Goal: Communication & Community: Answer question/provide support

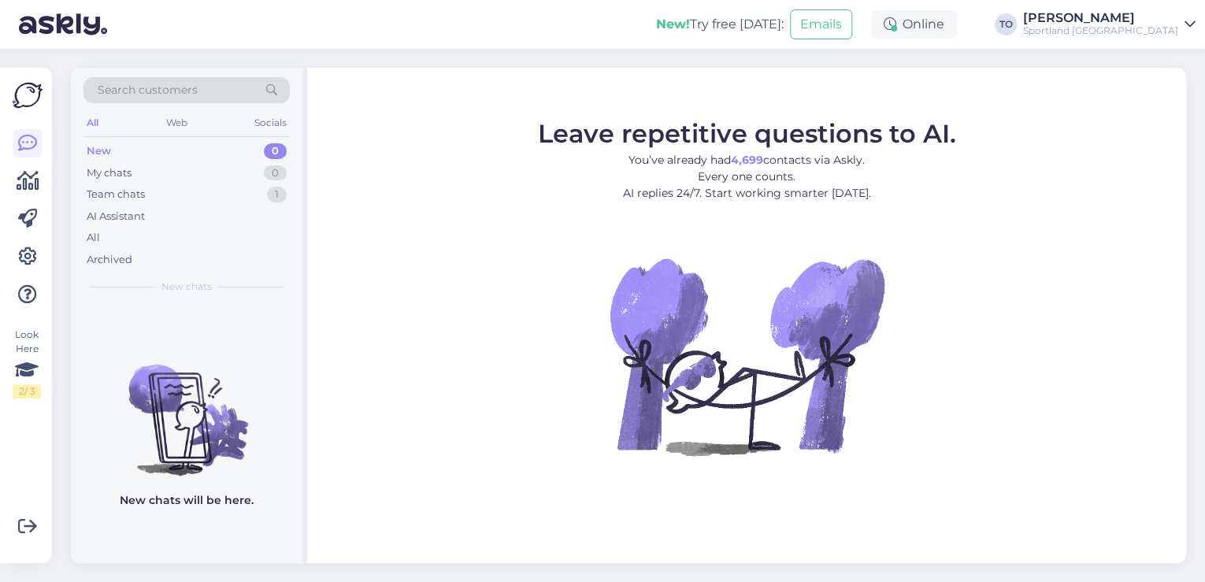
click at [1111, 28] on div "Sportland [GEOGRAPHIC_DATA]" at bounding box center [1100, 30] width 155 height 13
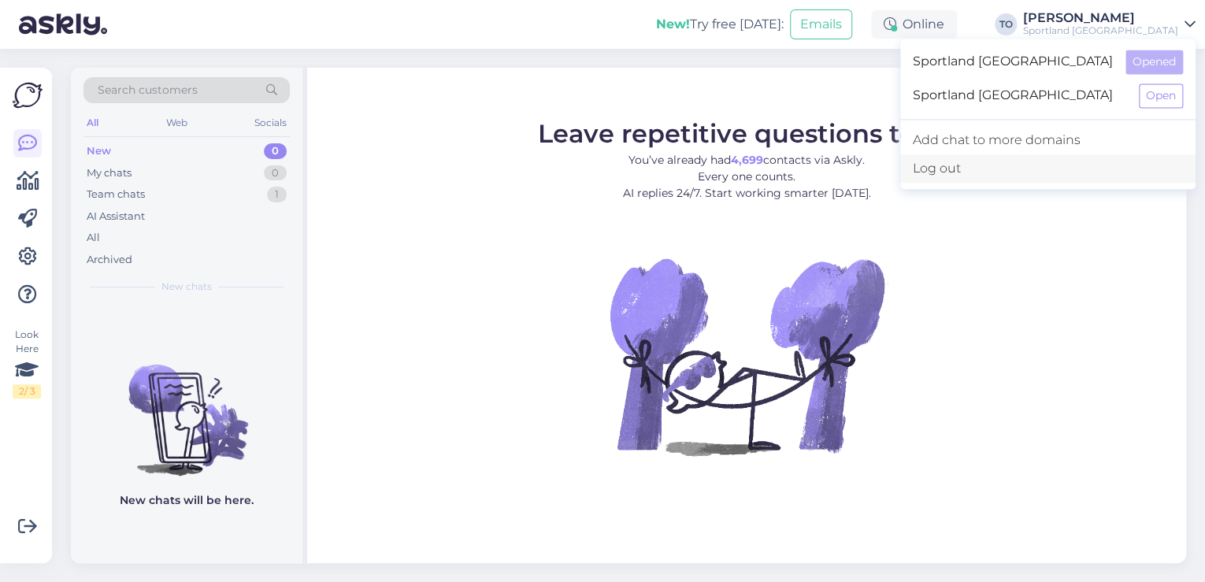
click at [1117, 169] on div "Log out" at bounding box center [1047, 168] width 295 height 28
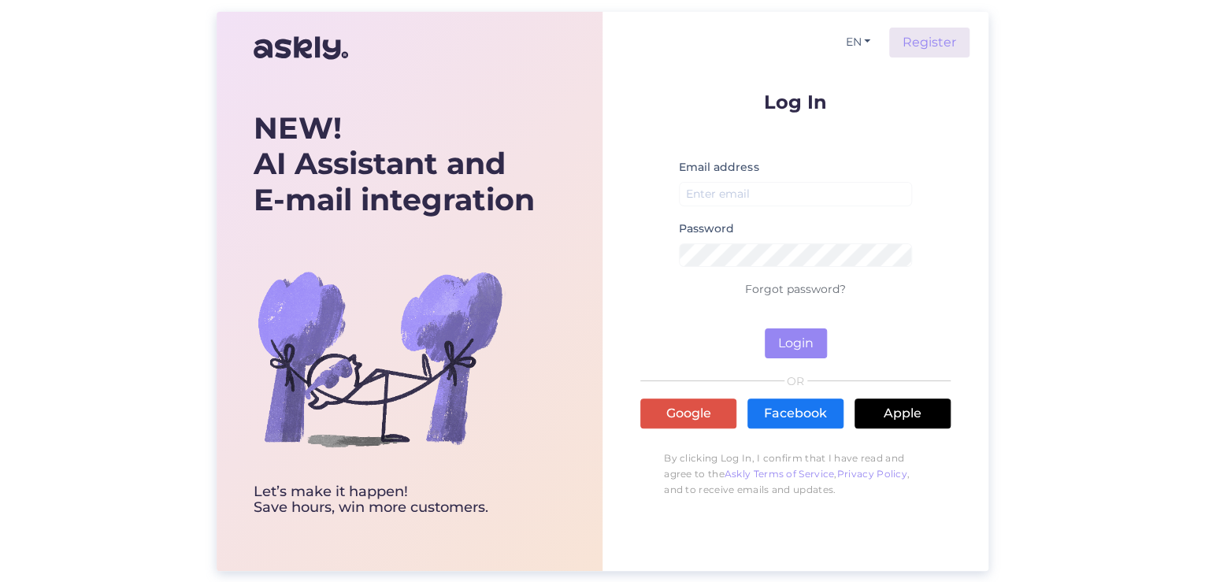
click at [754, 179] on div "Email address" at bounding box center [795, 187] width 233 height 61
click at [753, 189] on input "email" at bounding box center [795, 194] width 233 height 24
type input "[PERSON_NAME][EMAIL_ADDRESS][DOMAIN_NAME]"
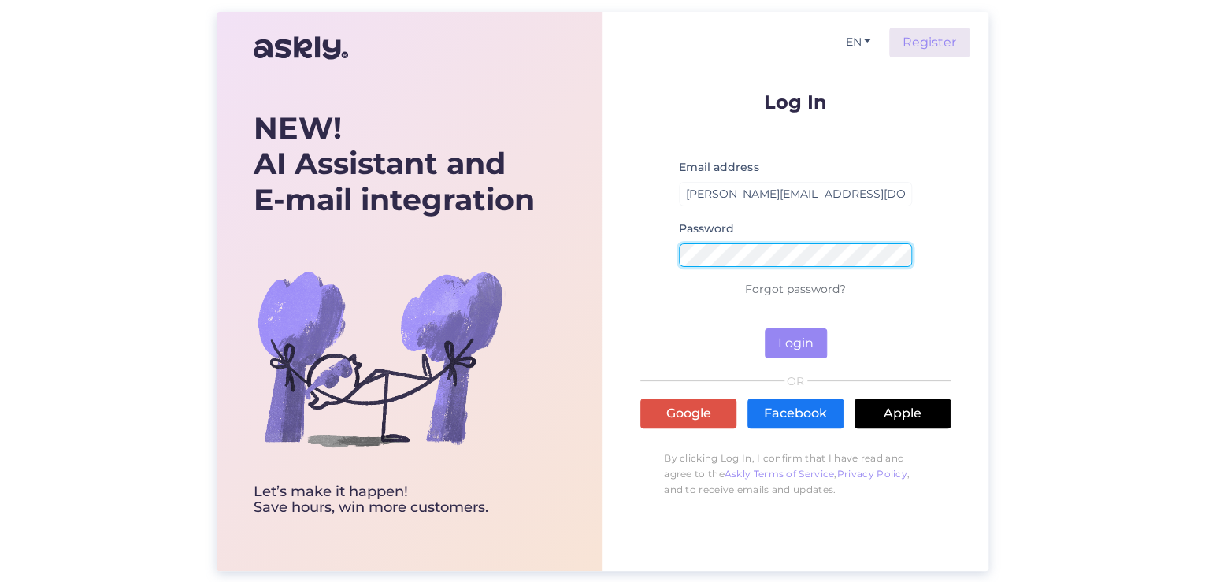
click at [764, 328] on button "Login" at bounding box center [795, 343] width 62 height 30
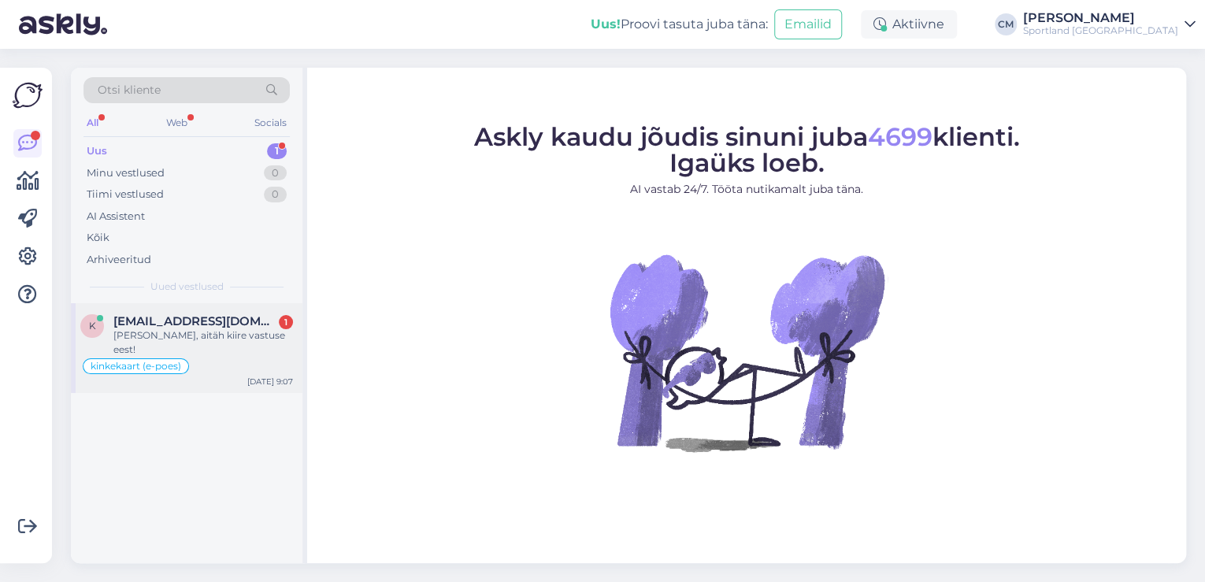
click at [211, 312] on div "k [EMAIL_ADDRESS][DOMAIN_NAME] 1 Selge, aitäh kiire vastuse eest! kinkekaart (e…" at bounding box center [186, 348] width 231 height 90
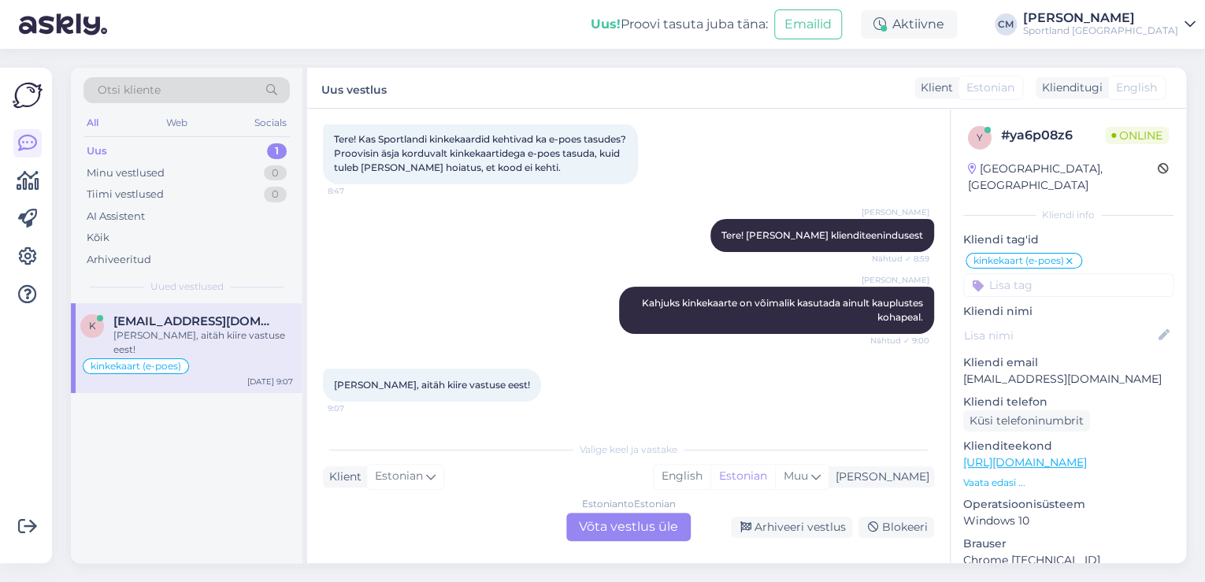
click at [672, 523] on div "Estonian to Estonian Võta vestlus üle" at bounding box center [628, 527] width 124 height 28
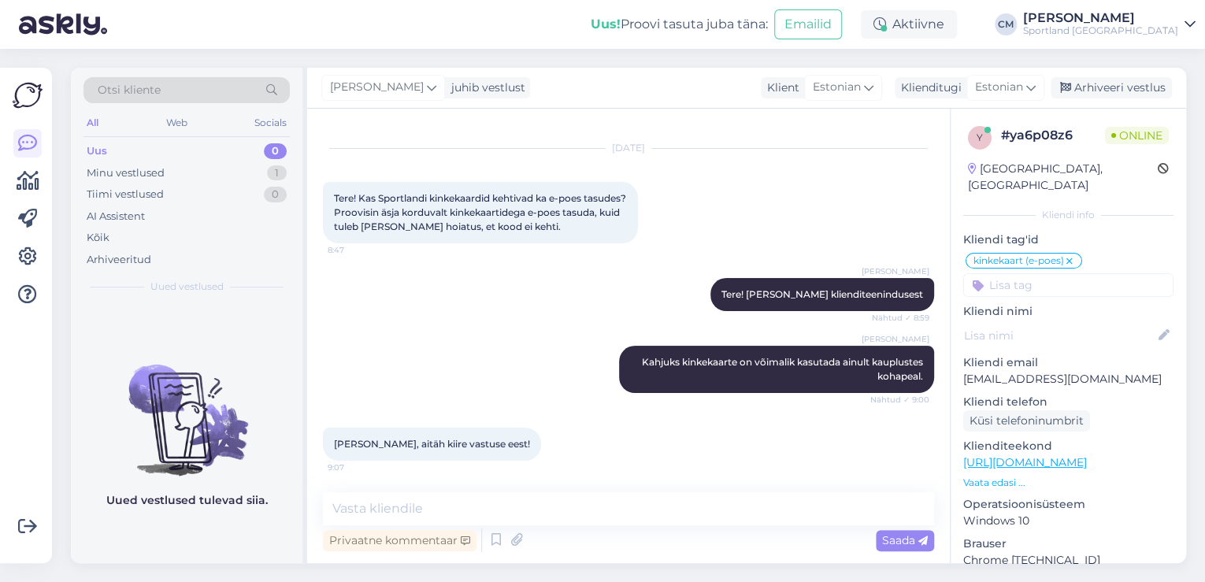
scroll to position [25, 0]
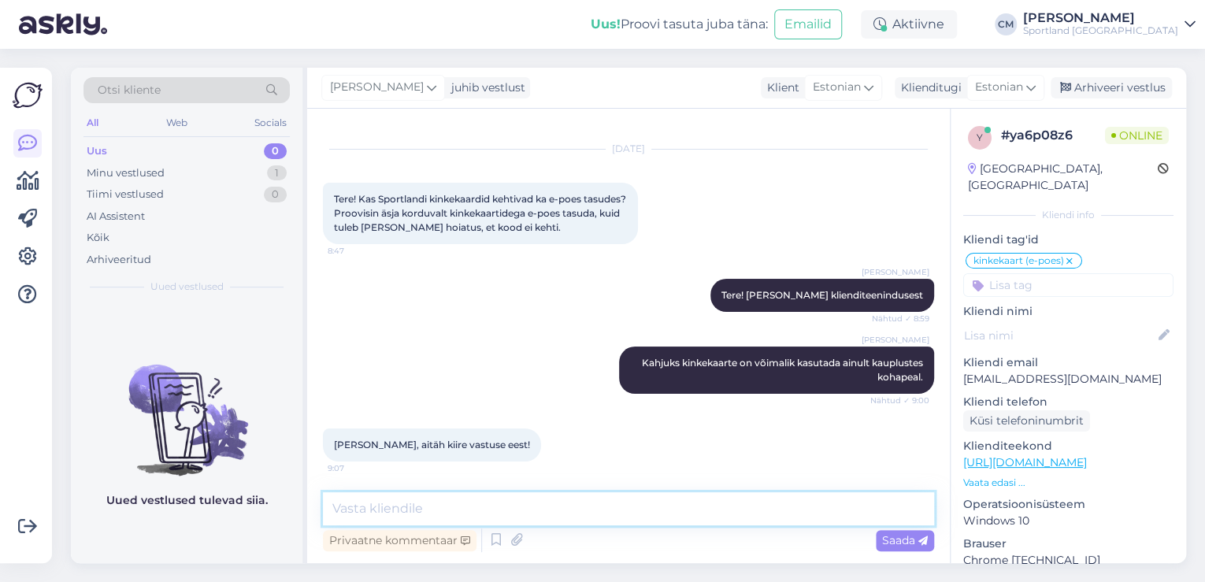
click at [642, 513] on textarea at bounding box center [628, 508] width 611 height 33
type textarea "Kas saan veel abiks olla?"
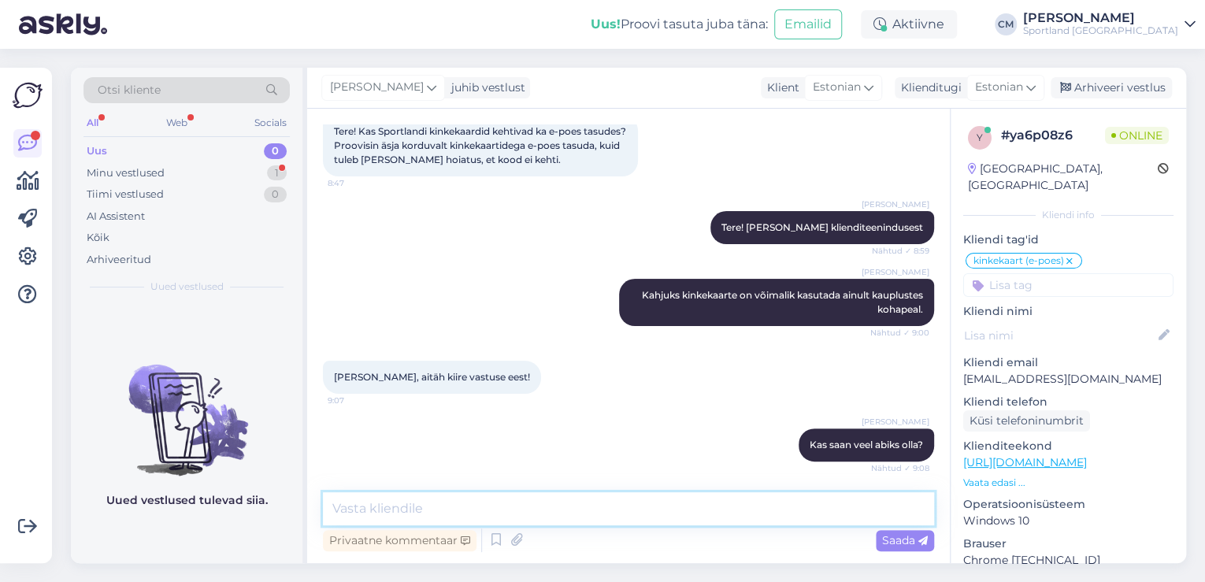
scroll to position [203, 0]
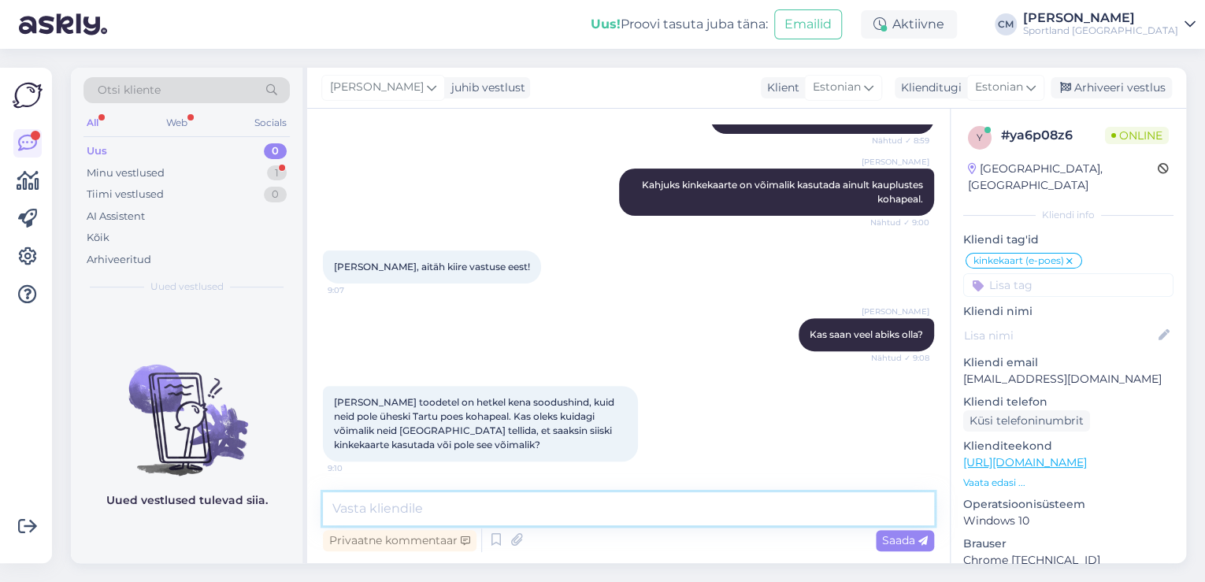
click at [443, 495] on textarea at bounding box center [628, 508] width 611 height 33
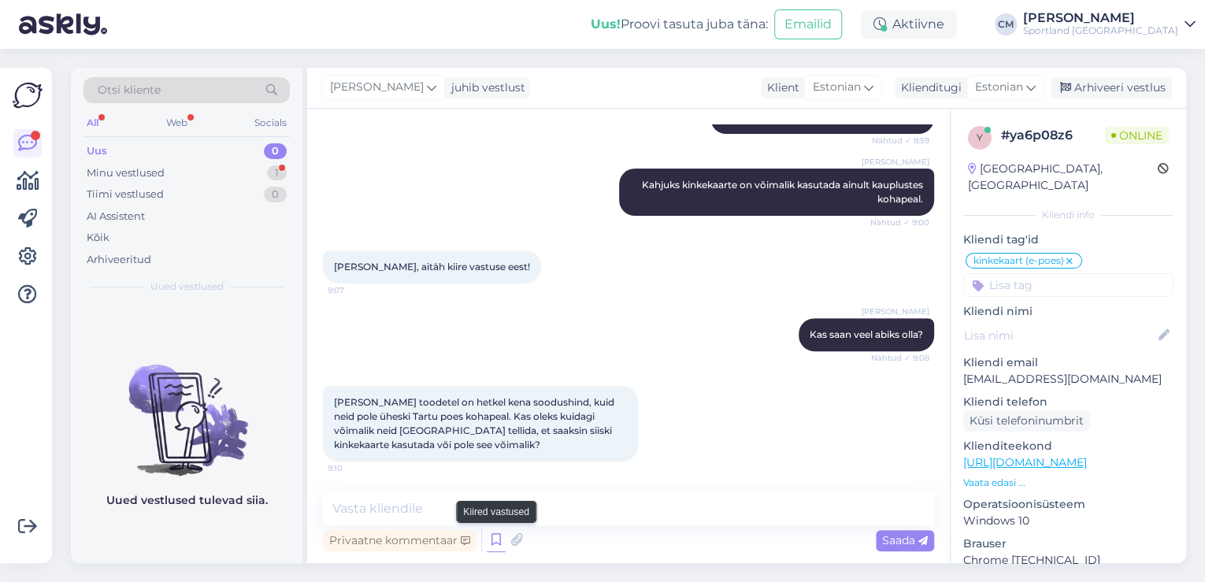
click at [488, 540] on icon at bounding box center [496, 540] width 19 height 24
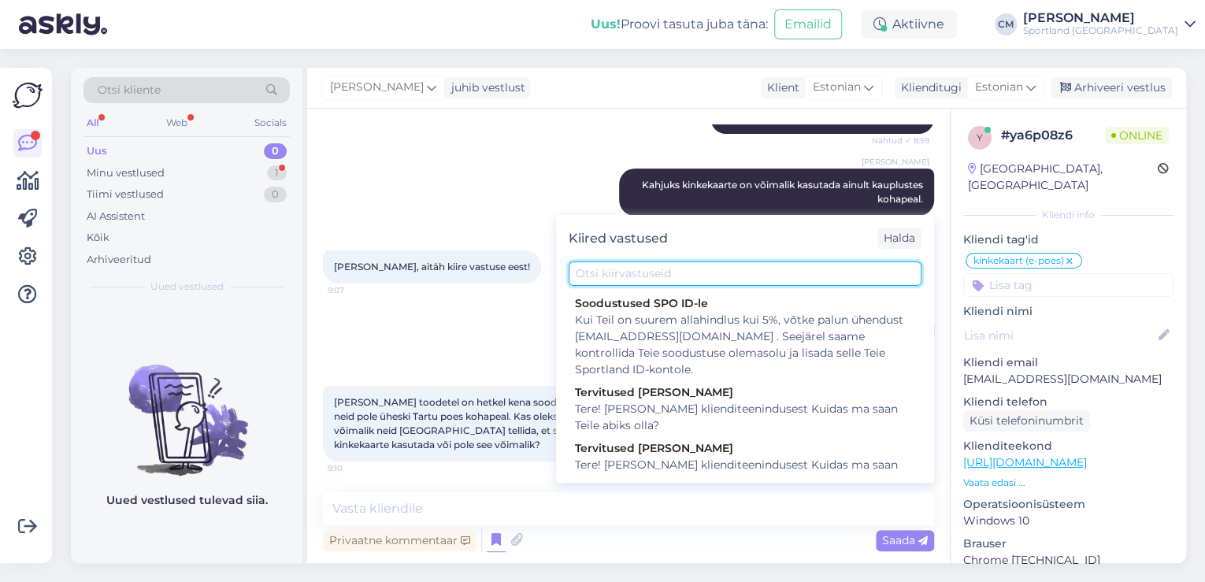
click at [656, 280] on input "text" at bounding box center [744, 273] width 353 height 24
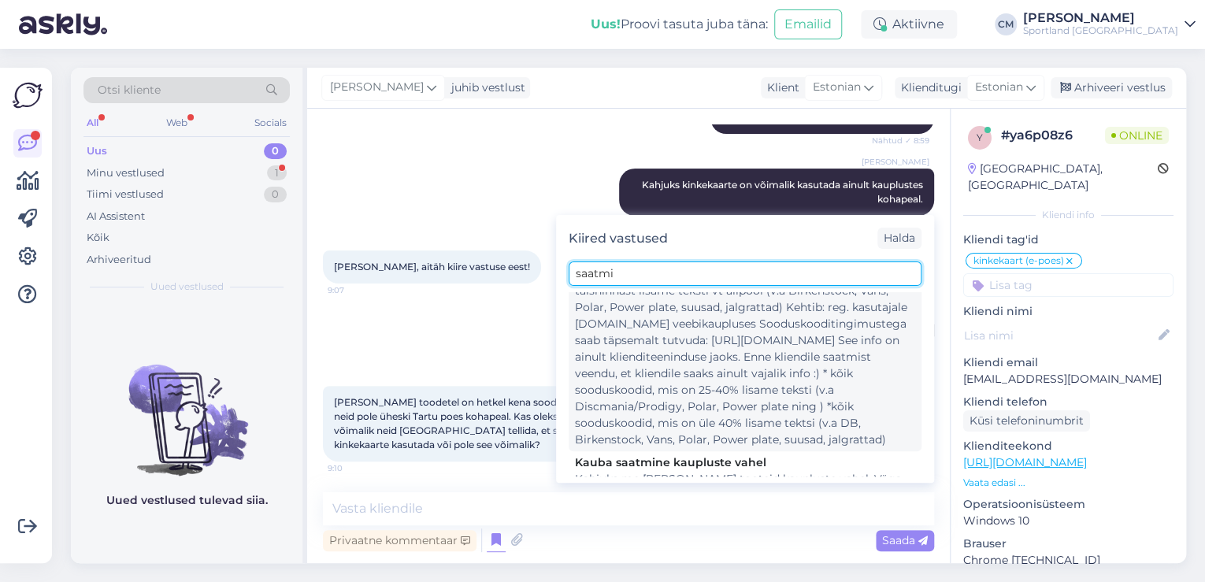
scroll to position [191, 0]
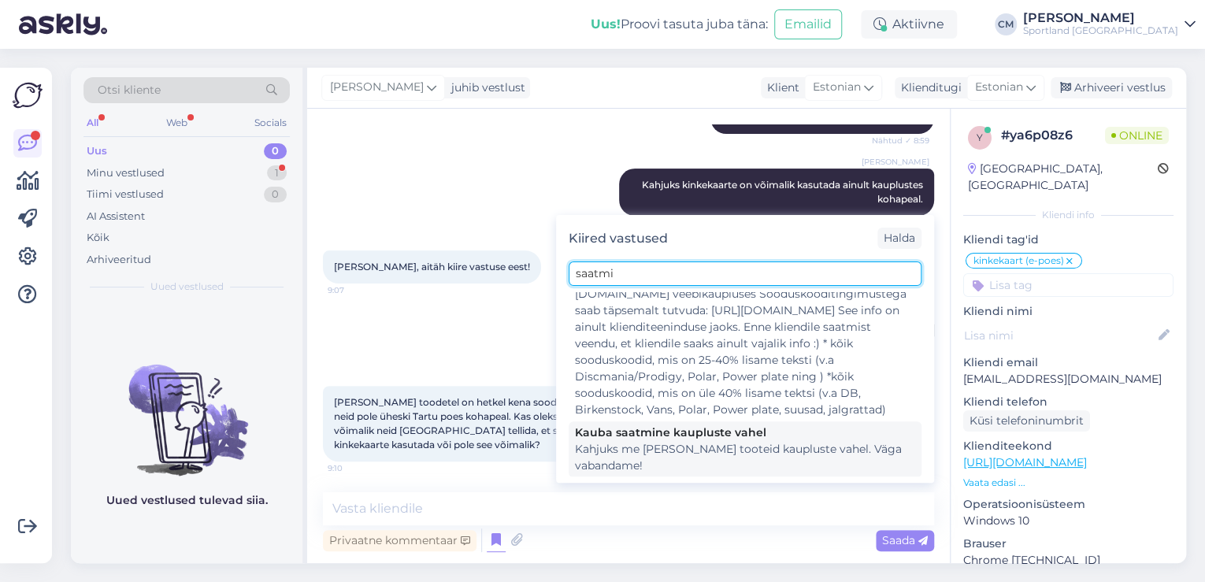
type input "saatmi"
click at [676, 441] on div "Kahjuks me [PERSON_NAME] tooteid kaupluste vahel. Väga vabandame!" at bounding box center [745, 457] width 340 height 33
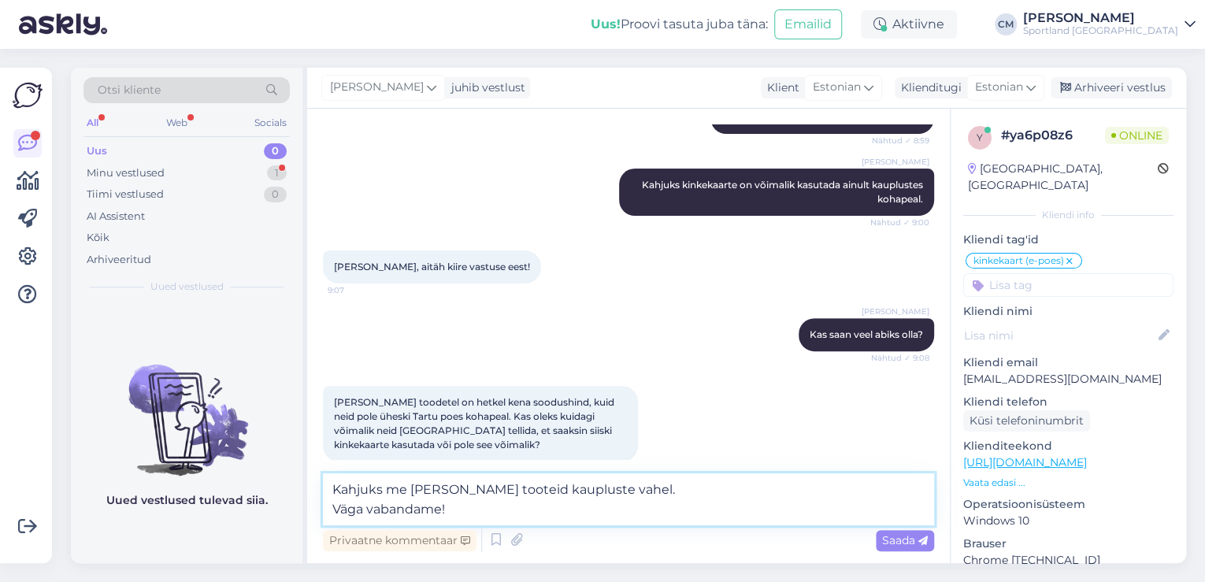
click at [327, 508] on textarea "Kahjuks me [PERSON_NAME] tooteid kaupluste vahel. Väga vabandame!" at bounding box center [628, 499] width 611 height 52
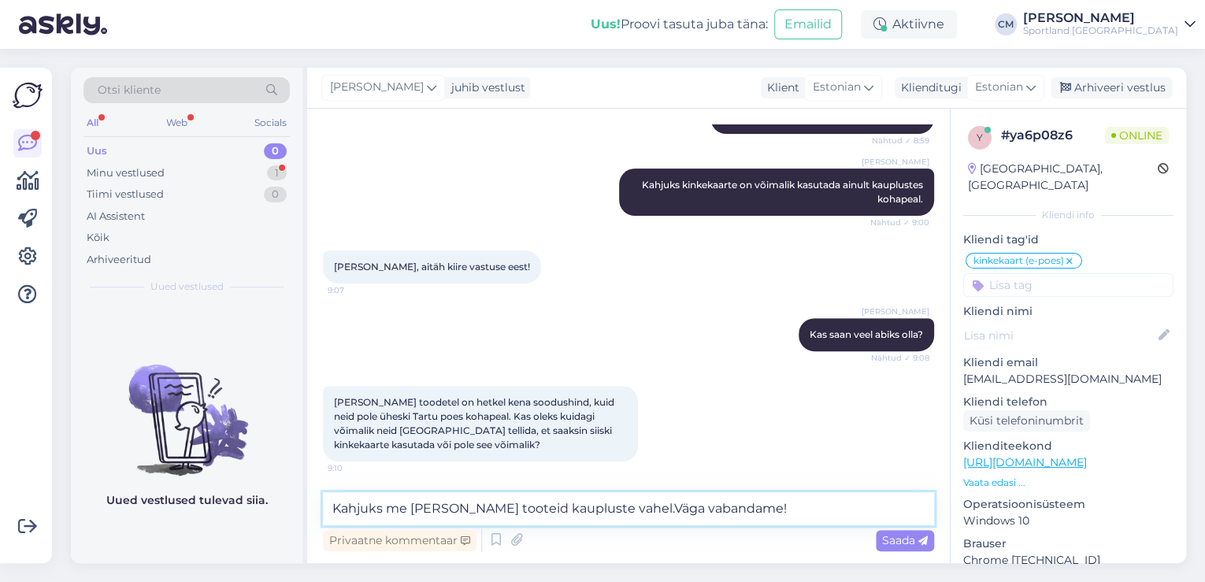
type textarea "Kahjuks me [PERSON_NAME] tooteid kaupluste vahel. Väga vabandame!"
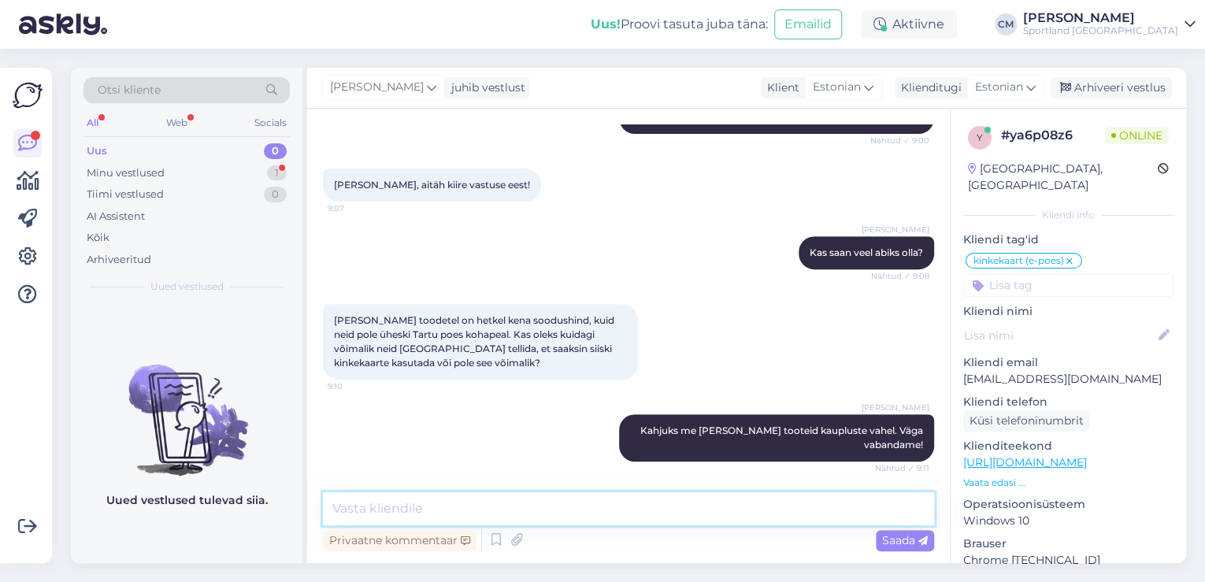
scroll to position [353, 0]
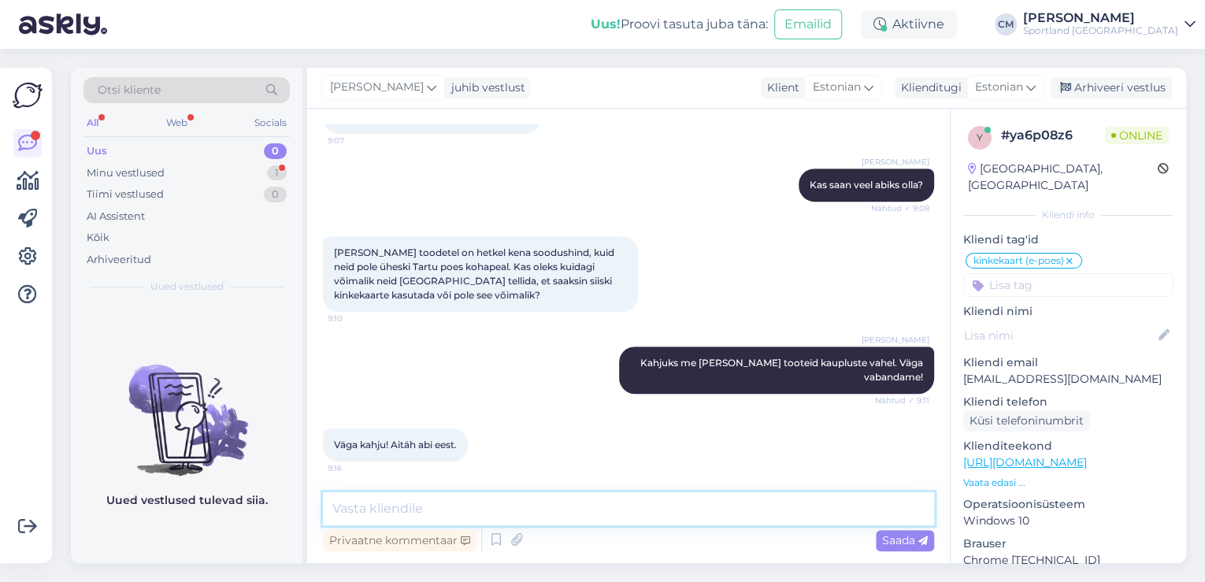
click at [423, 501] on textarea at bounding box center [628, 508] width 611 height 33
type textarea "Meil on ka kahju! Kas saan veel aidata?"
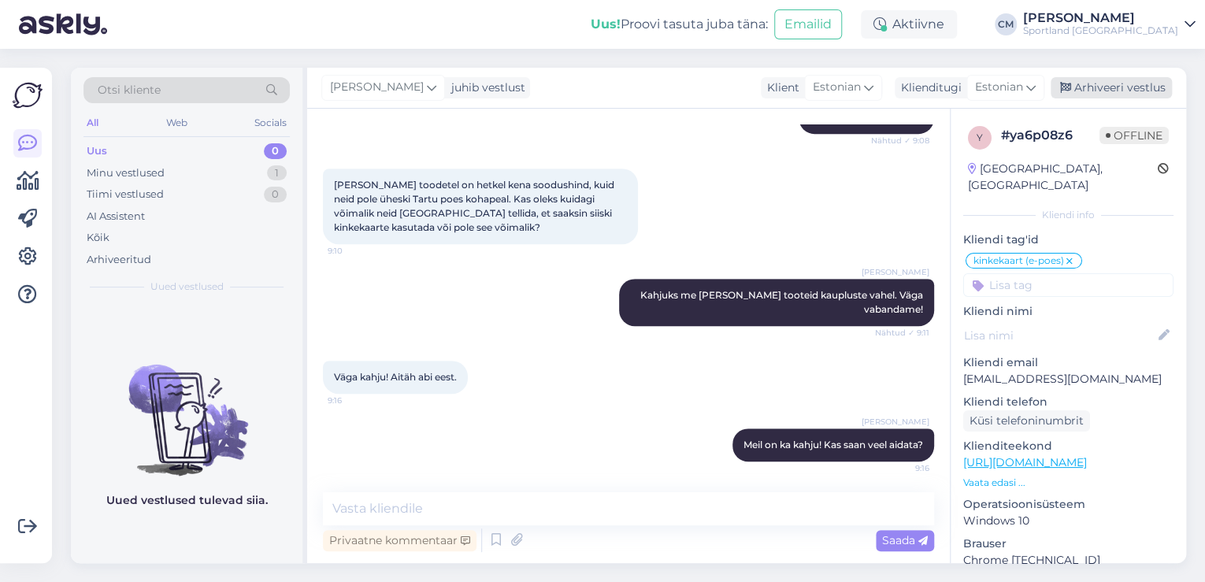
click at [1089, 88] on div "Arhiveeri vestlus" at bounding box center [1110, 87] width 121 height 21
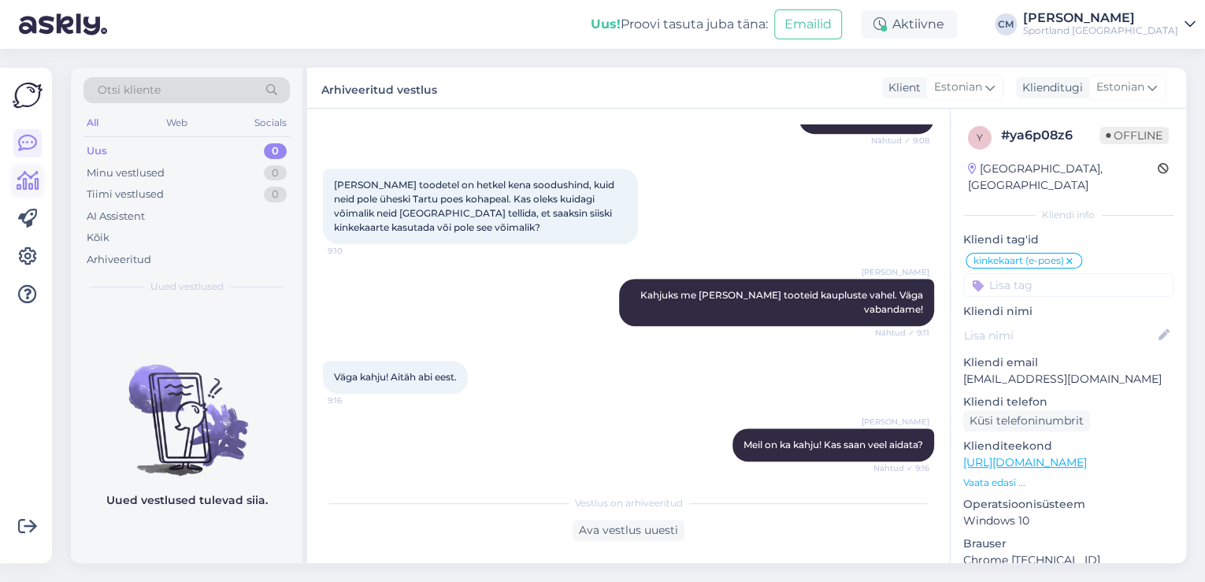
click at [35, 173] on icon at bounding box center [28, 181] width 23 height 19
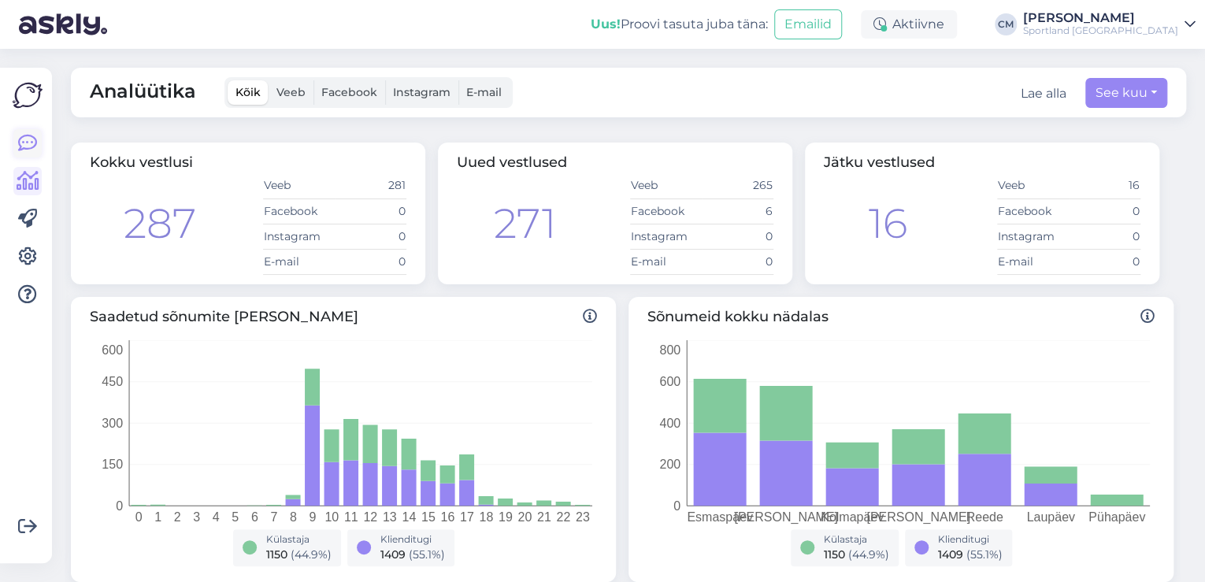
click at [35, 146] on icon at bounding box center [27, 143] width 19 height 19
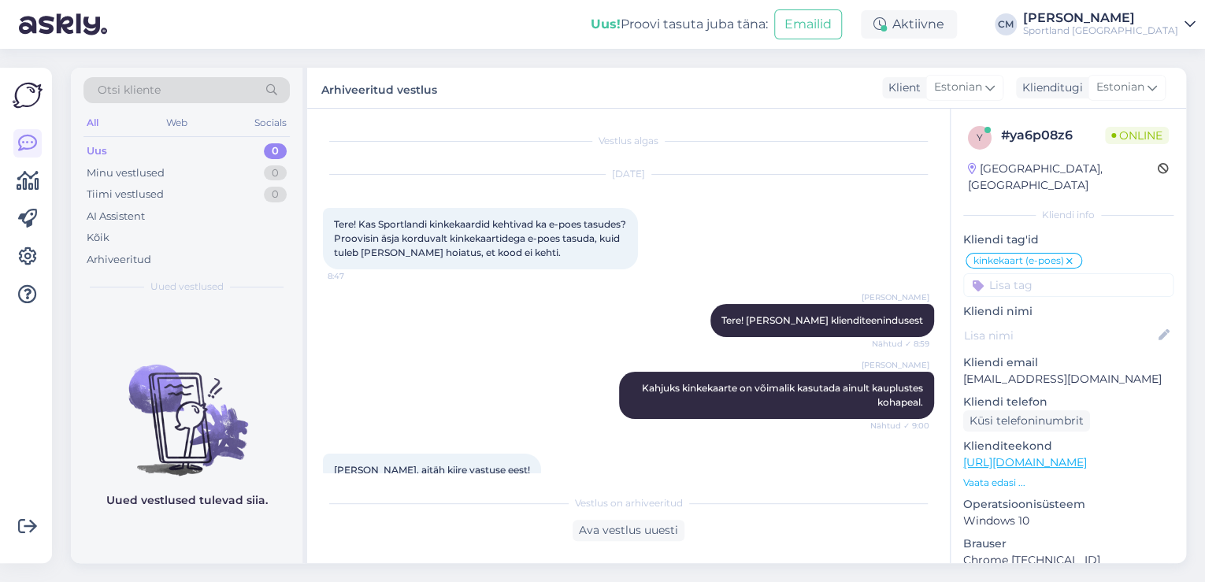
scroll to position [312, 0]
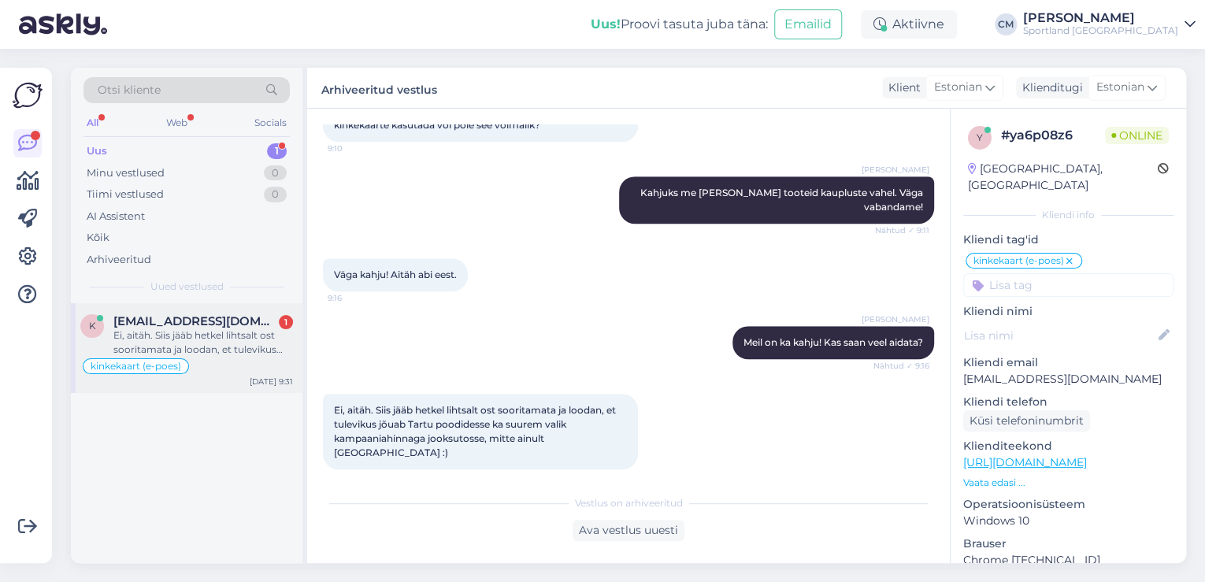
click at [212, 318] on span "[EMAIL_ADDRESS][DOMAIN_NAME]" at bounding box center [195, 321] width 164 height 14
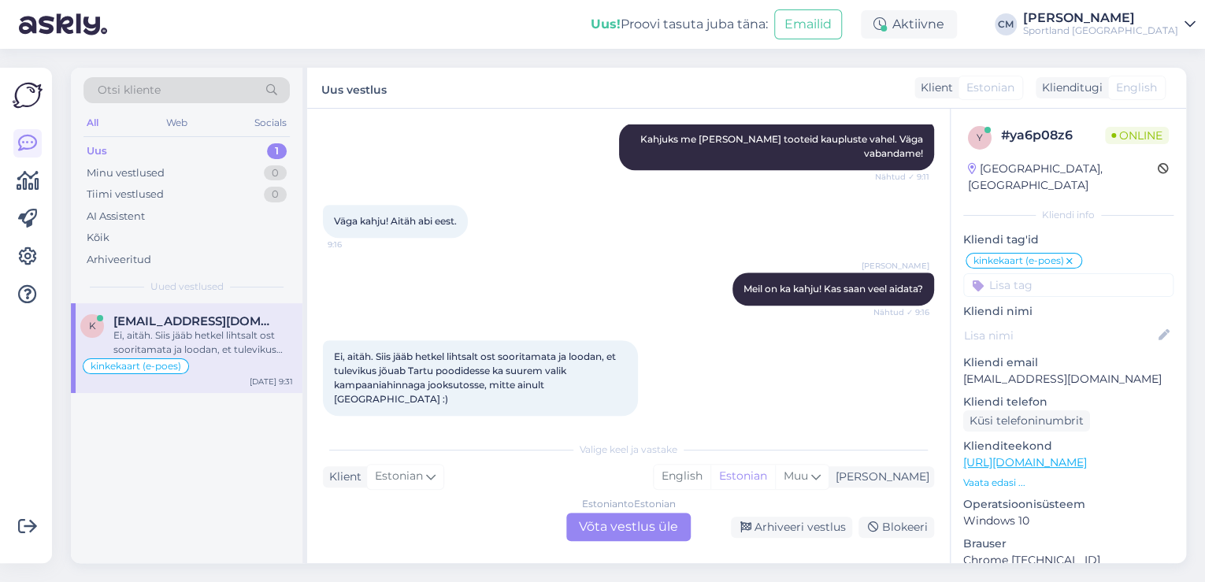
click at [582, 524] on div "Estonian to Estonian Võta vestlus üle" at bounding box center [628, 527] width 124 height 28
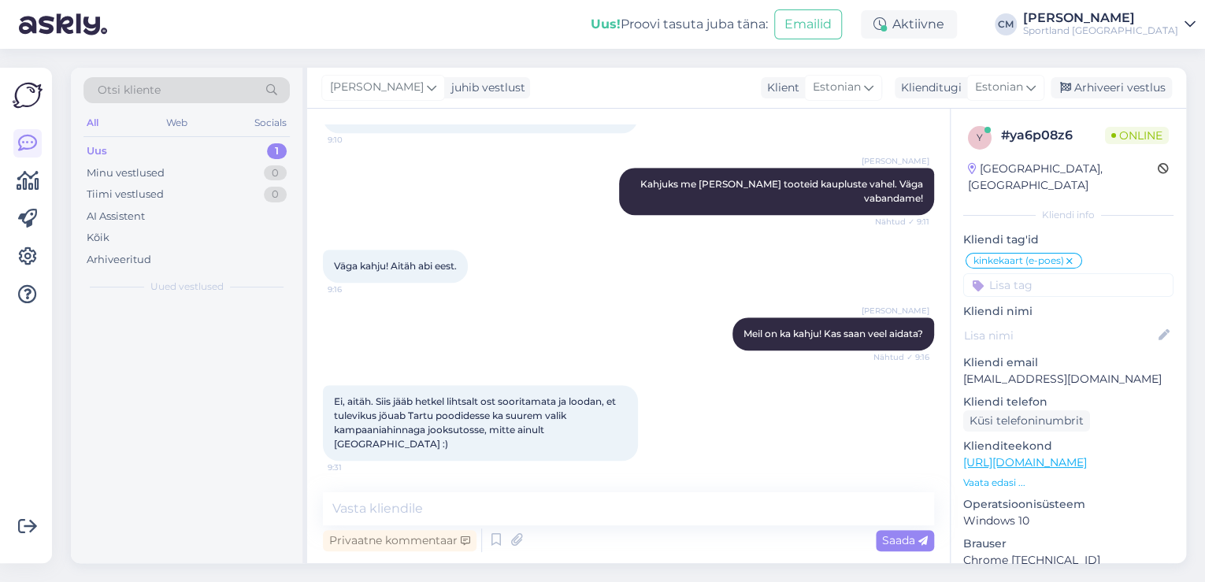
scroll to position [516, 0]
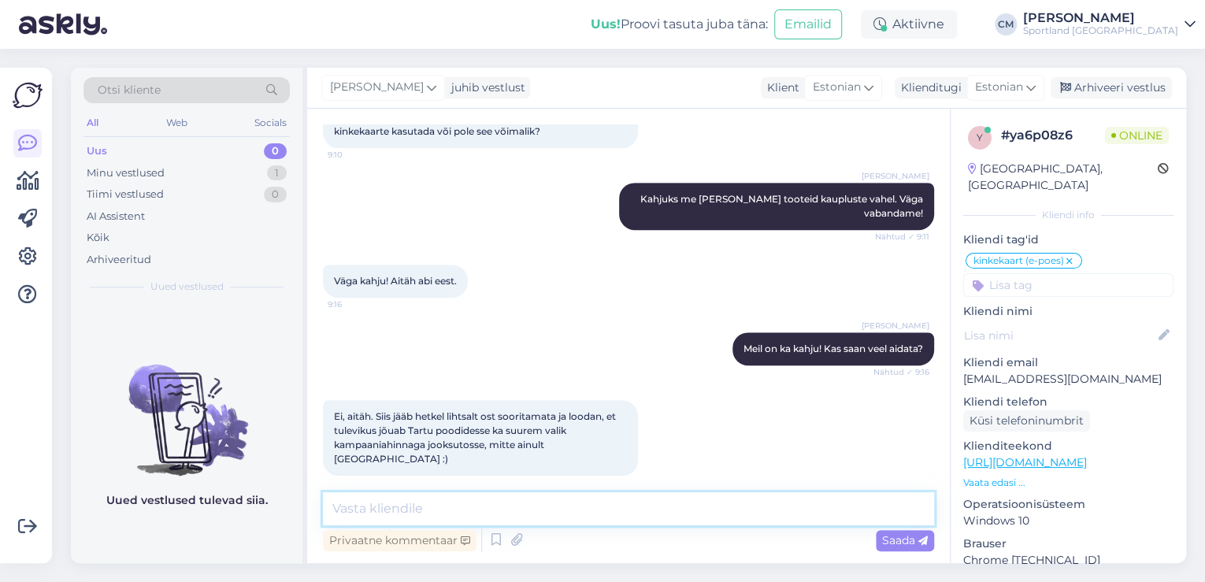
click at [582, 524] on textarea at bounding box center [628, 508] width 611 height 33
type textarea "Hästi."
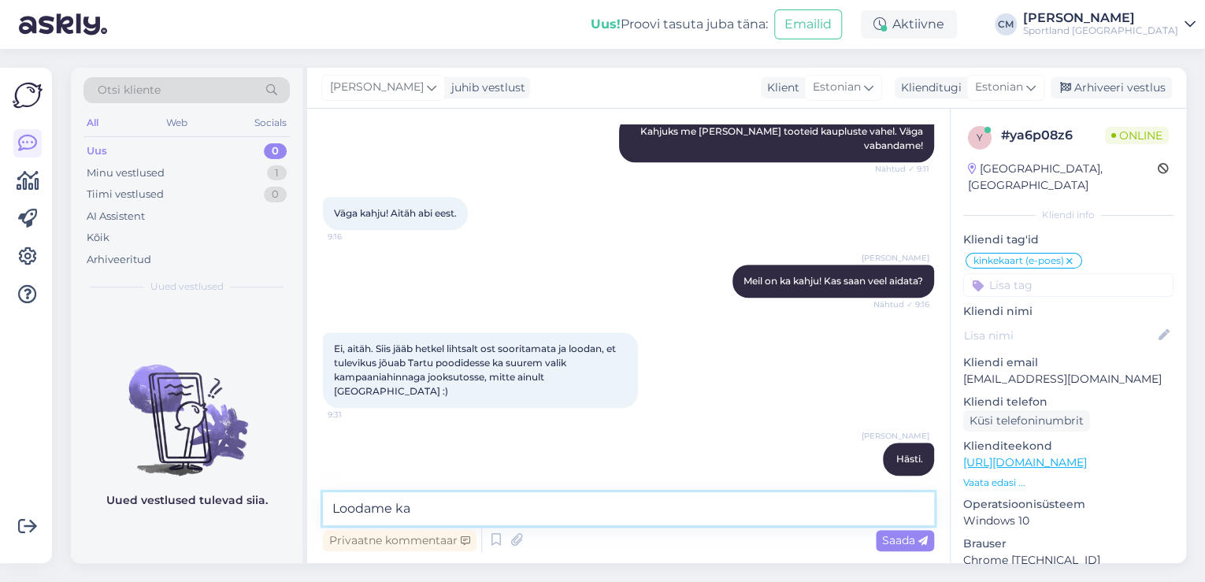
type textarea "Loodame ka!"
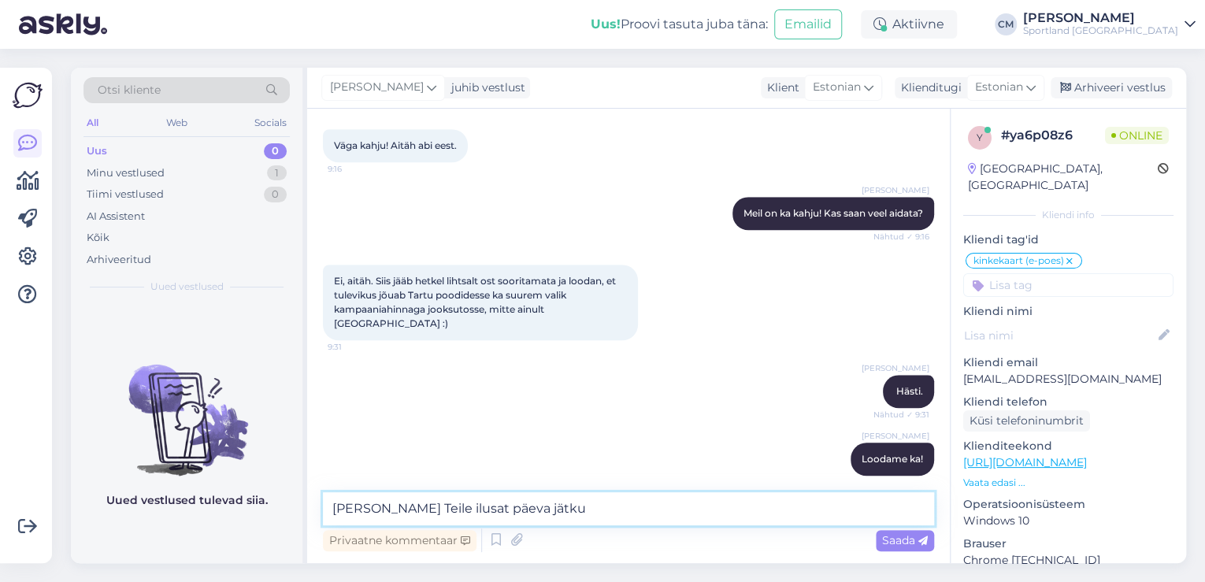
type textarea "[PERSON_NAME] Teile ilusat päeva jätku!"
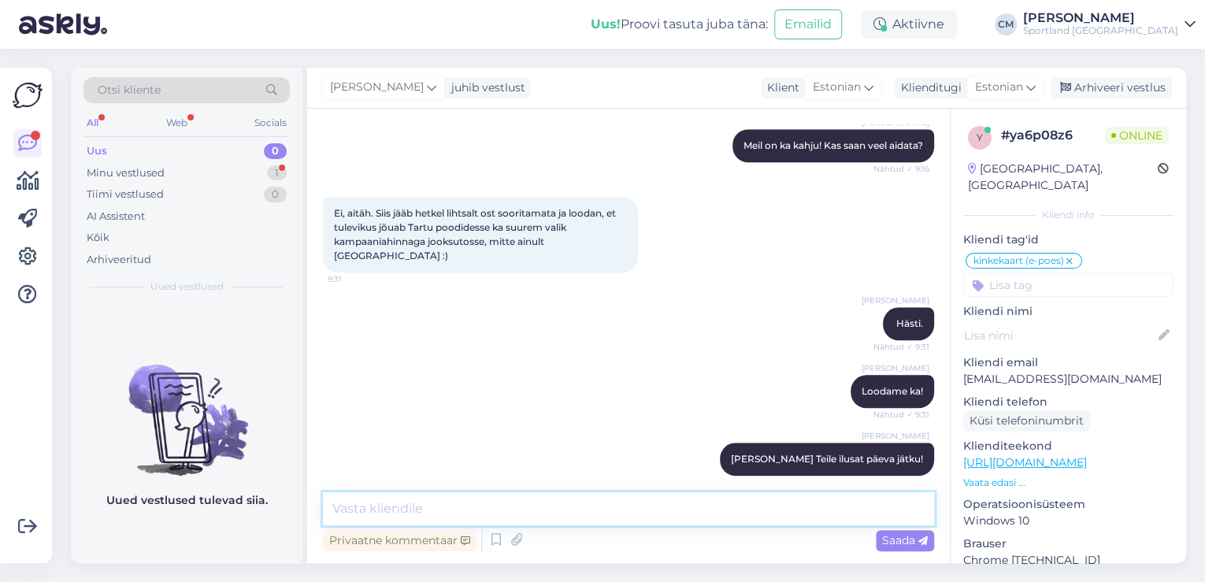
scroll to position [787, 0]
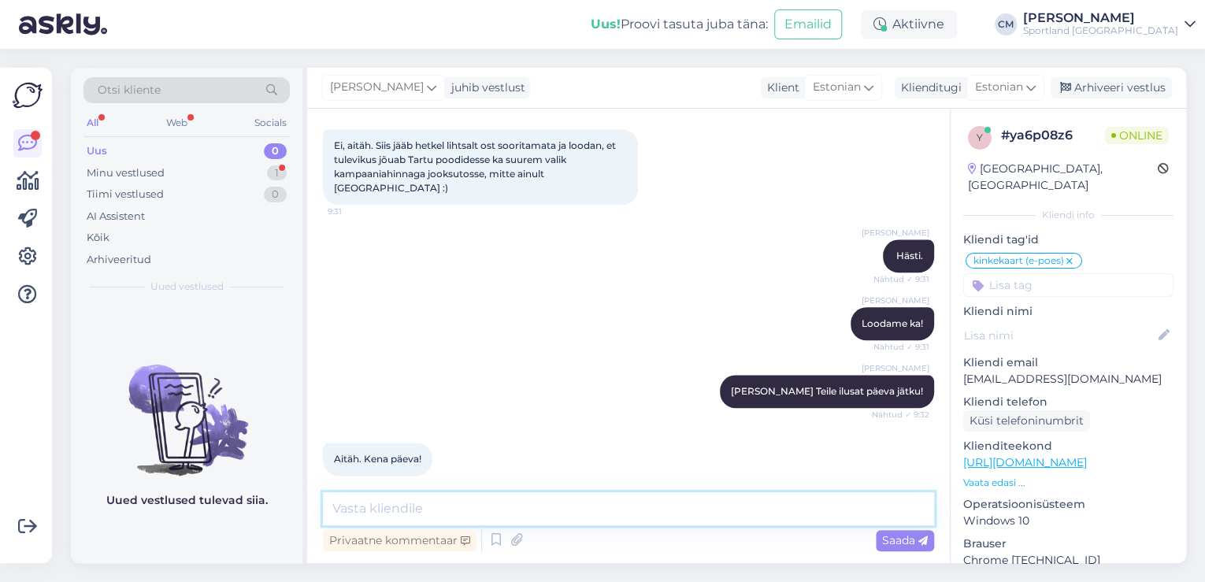
click at [427, 519] on textarea at bounding box center [628, 508] width 611 height 33
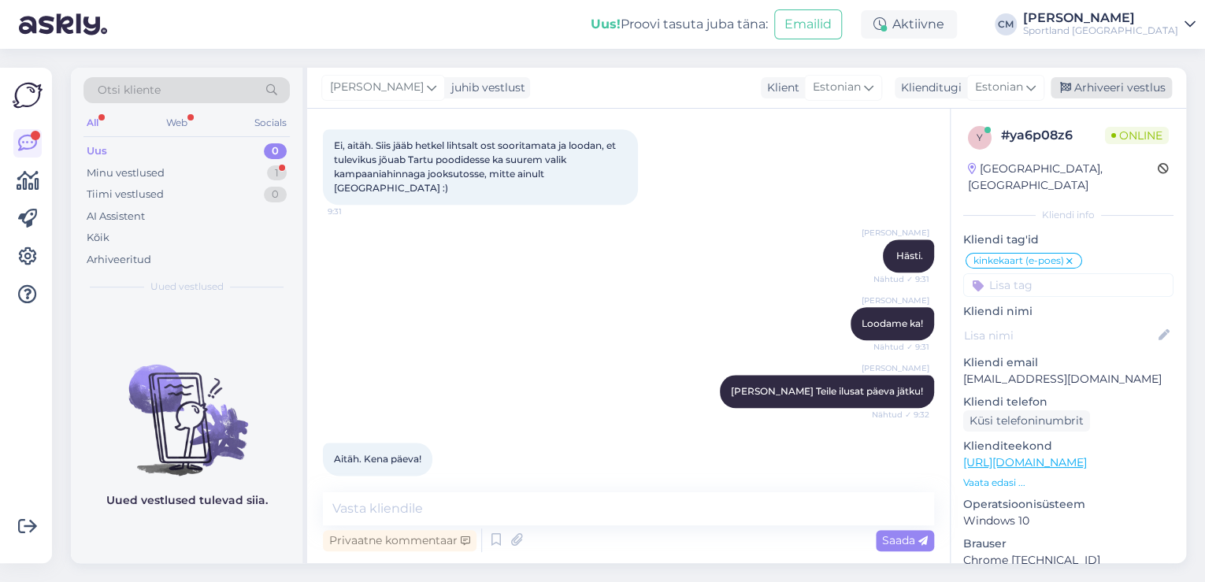
click at [1105, 91] on div "Arhiveeri vestlus" at bounding box center [1110, 87] width 121 height 21
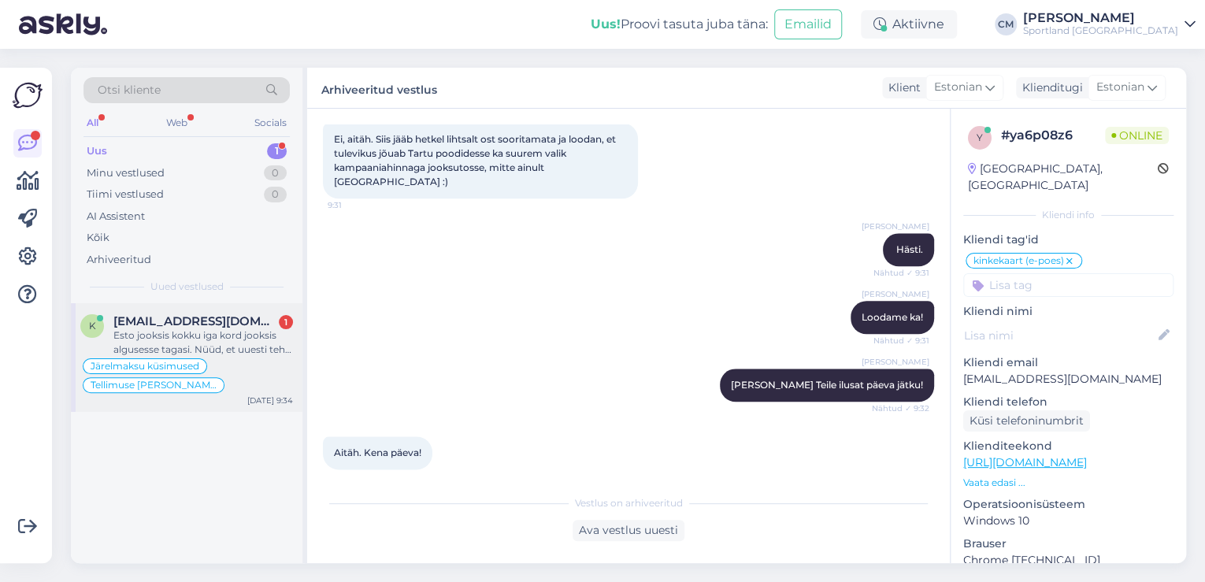
click at [189, 335] on div "Esto jooksis kokku iga kord jooksis algusesse tagasi. Nüüd, et uuesti teha [PER…" at bounding box center [203, 342] width 180 height 28
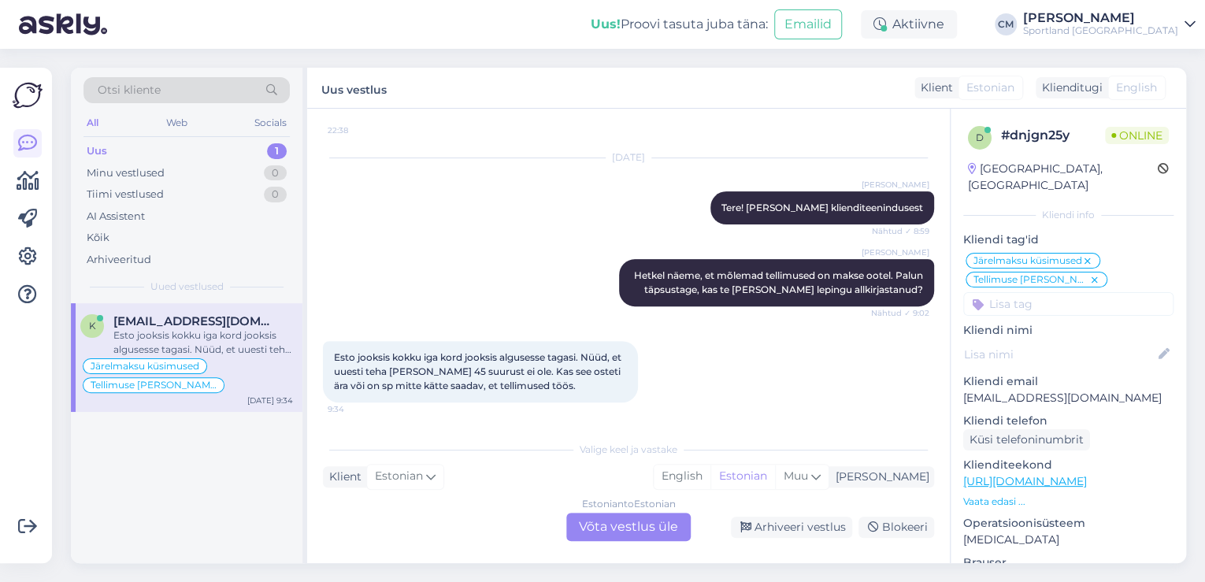
click at [649, 530] on div "Estonian to Estonian Võta vestlus üle" at bounding box center [628, 527] width 124 height 28
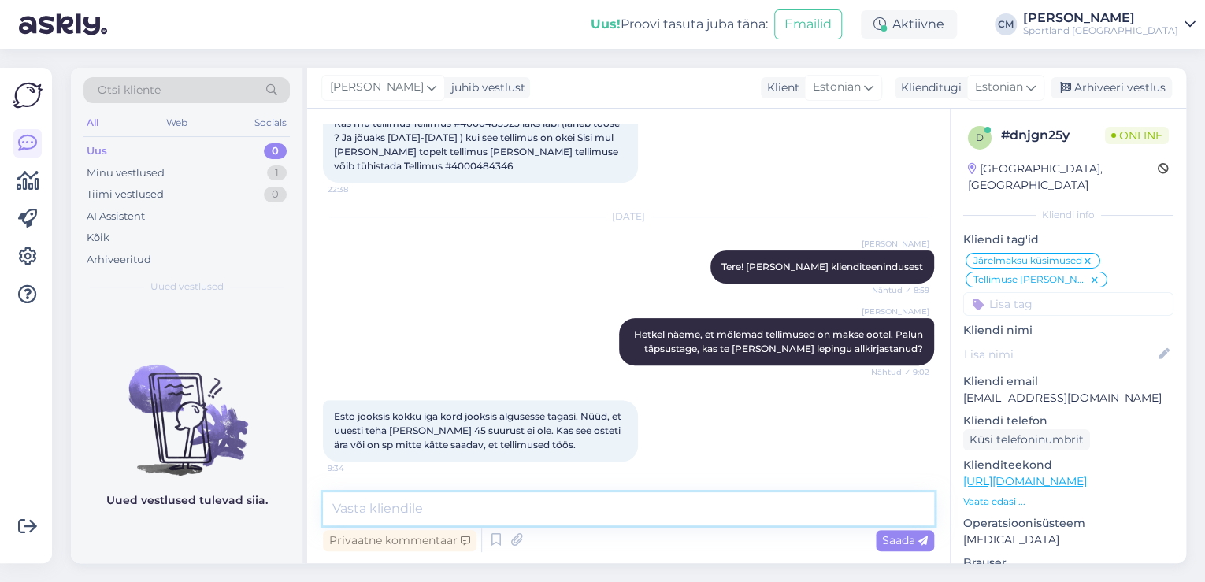
click at [612, 510] on textarea at bounding box center [628, 508] width 611 height 33
type textarea "Tere!"
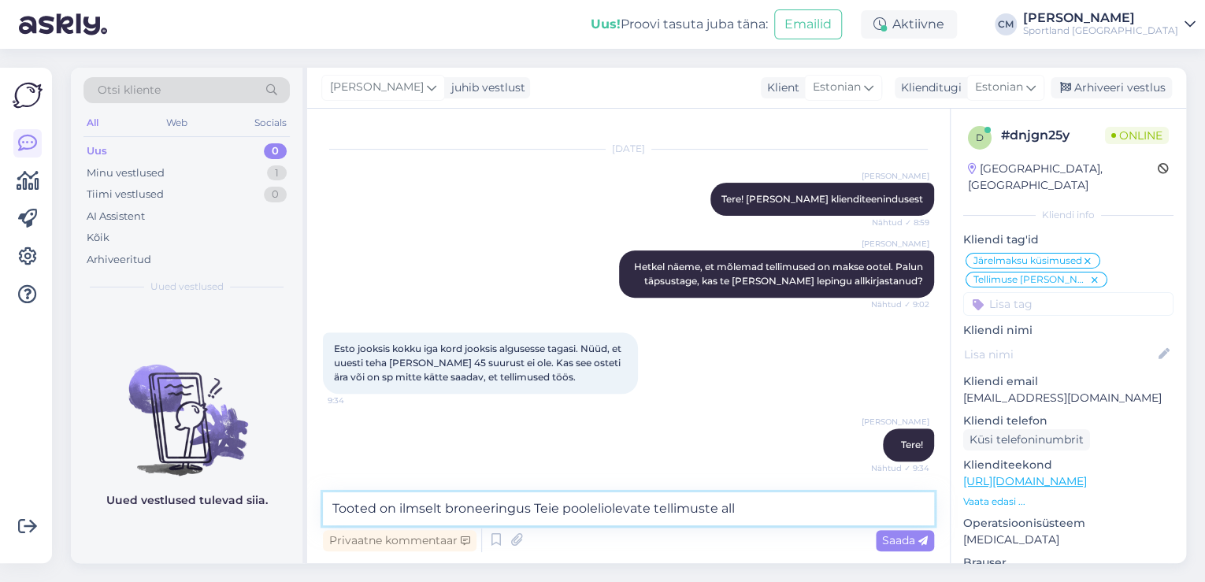
scroll to position [304, 0]
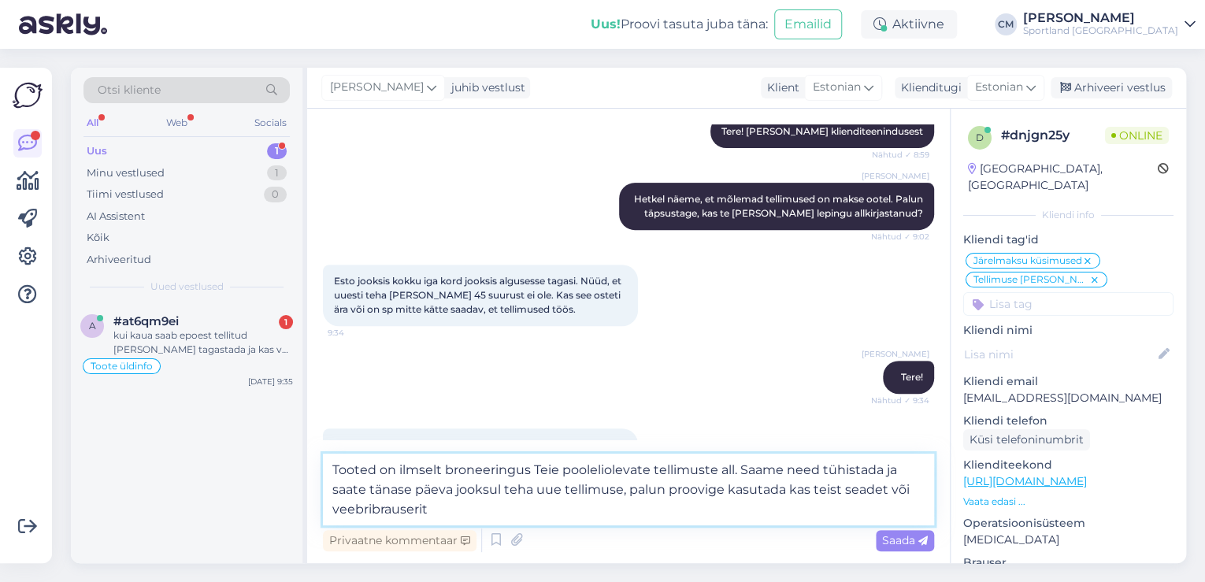
type textarea "Tooted on ilmselt broneeringus Teie pooleliolevate tellimuste all. Saame need t…"
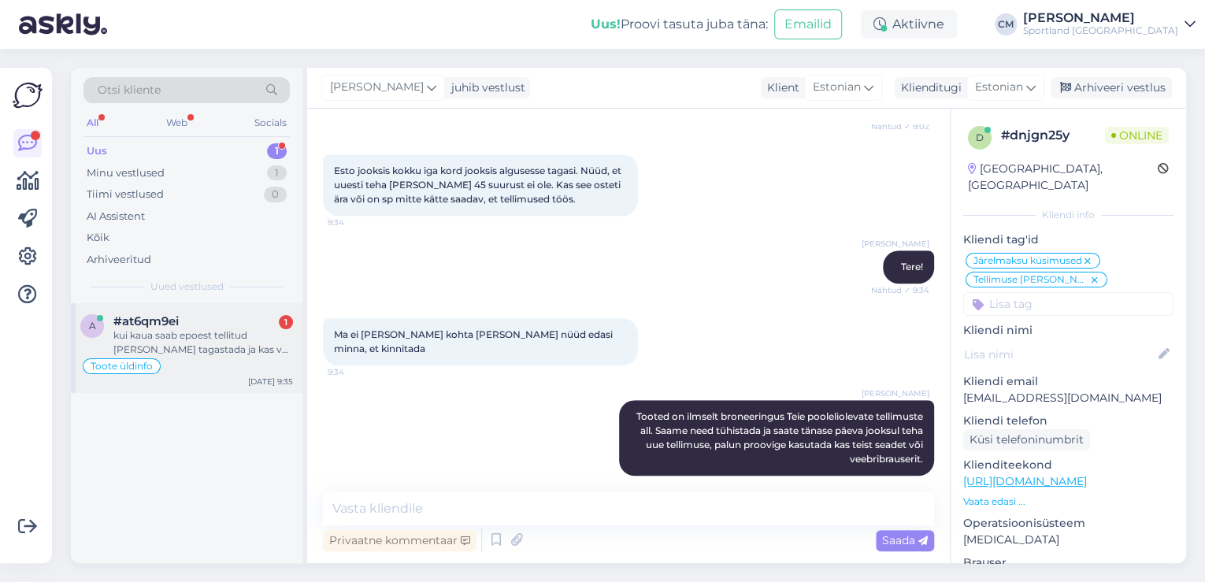
click at [287, 343] on div "kui kaua saab epoest tellitud [PERSON_NAME] tagastada ja kas või tagastada otse…" at bounding box center [203, 342] width 180 height 28
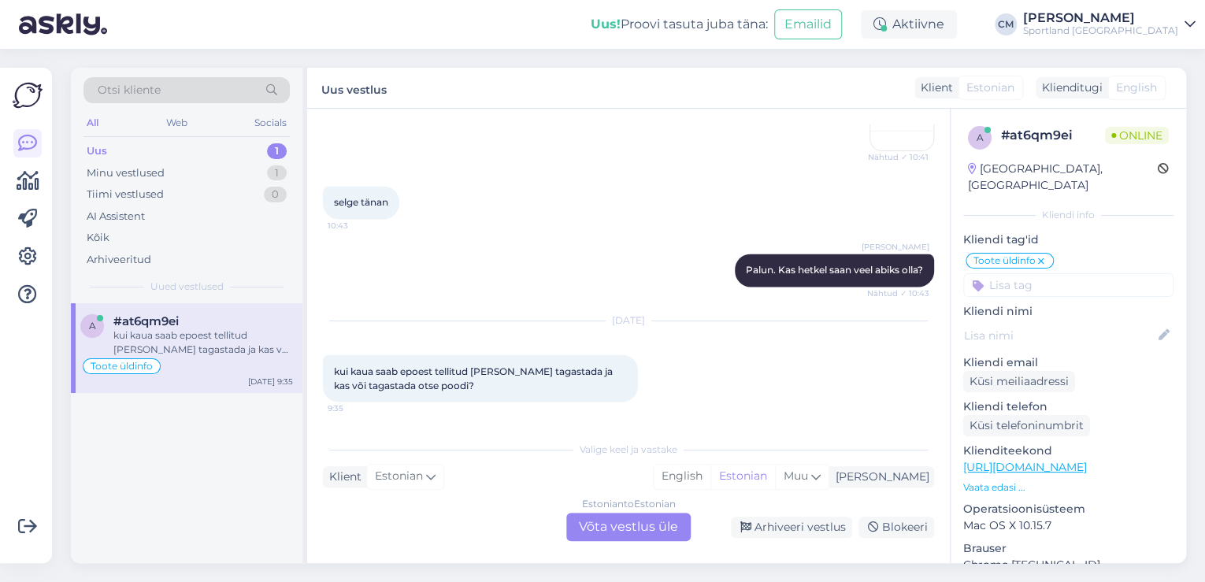
click at [627, 508] on div "Estonian to Estonian" at bounding box center [629, 504] width 94 height 14
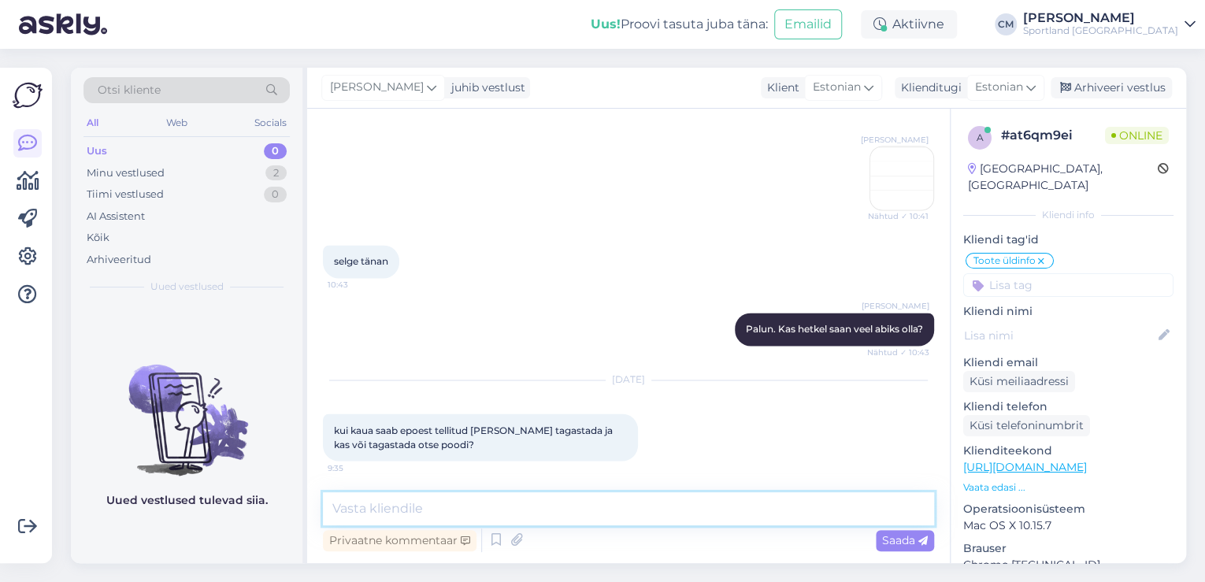
click at [627, 509] on textarea at bounding box center [628, 508] width 611 height 33
type textarea "T"
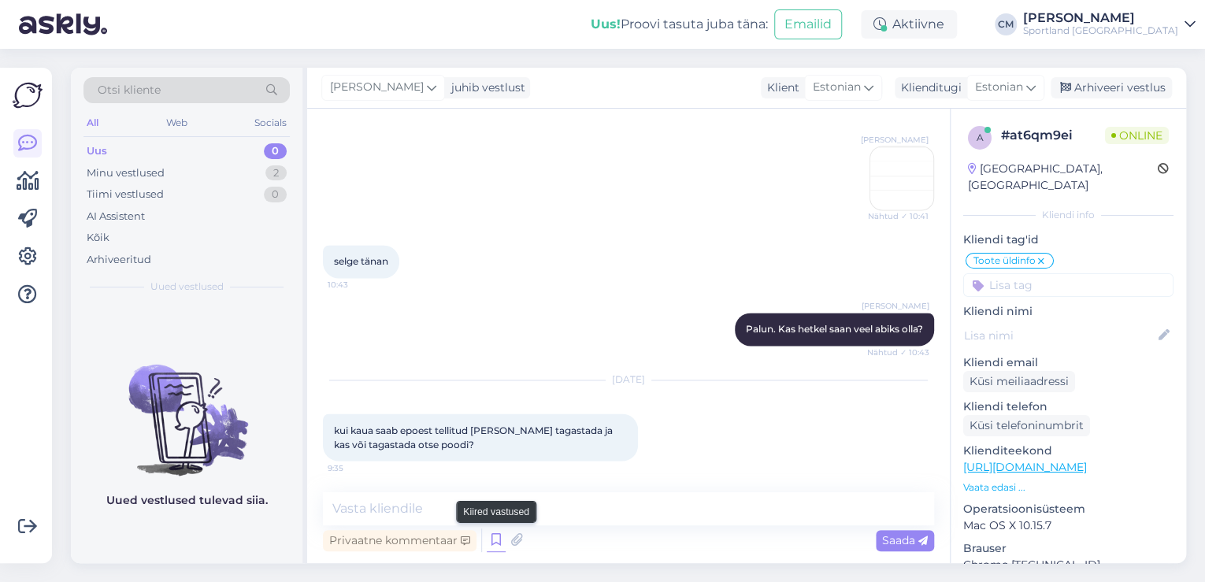
click at [500, 539] on icon at bounding box center [496, 540] width 19 height 24
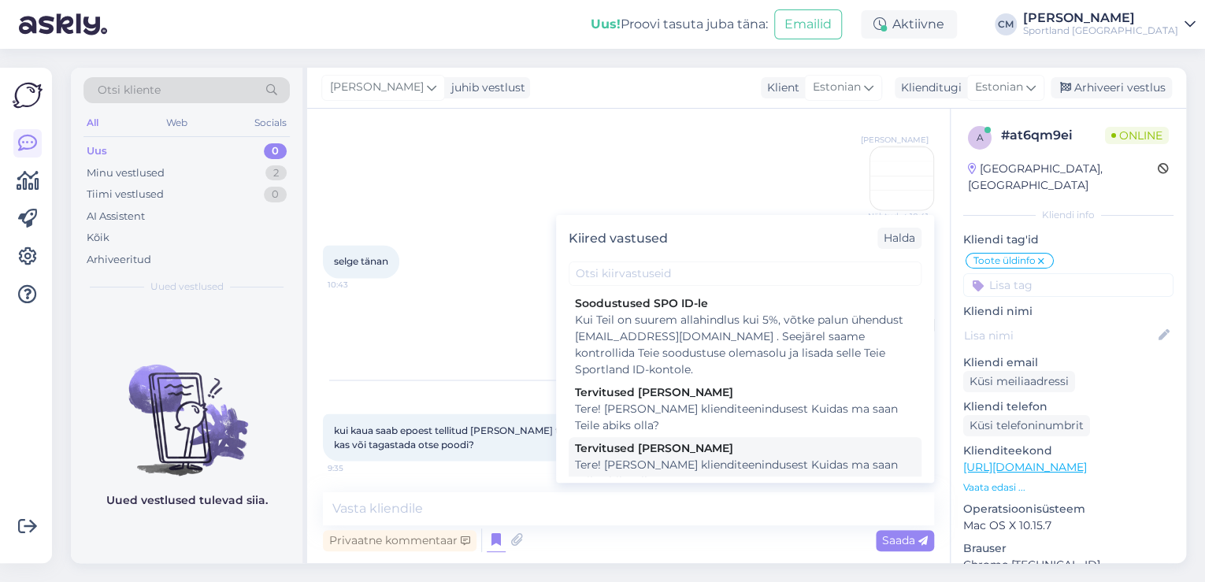
click at [728, 469] on div "Tere! [PERSON_NAME] klienditeenindusest Kuidas ma saan Teile abiks olla?" at bounding box center [745, 473] width 340 height 33
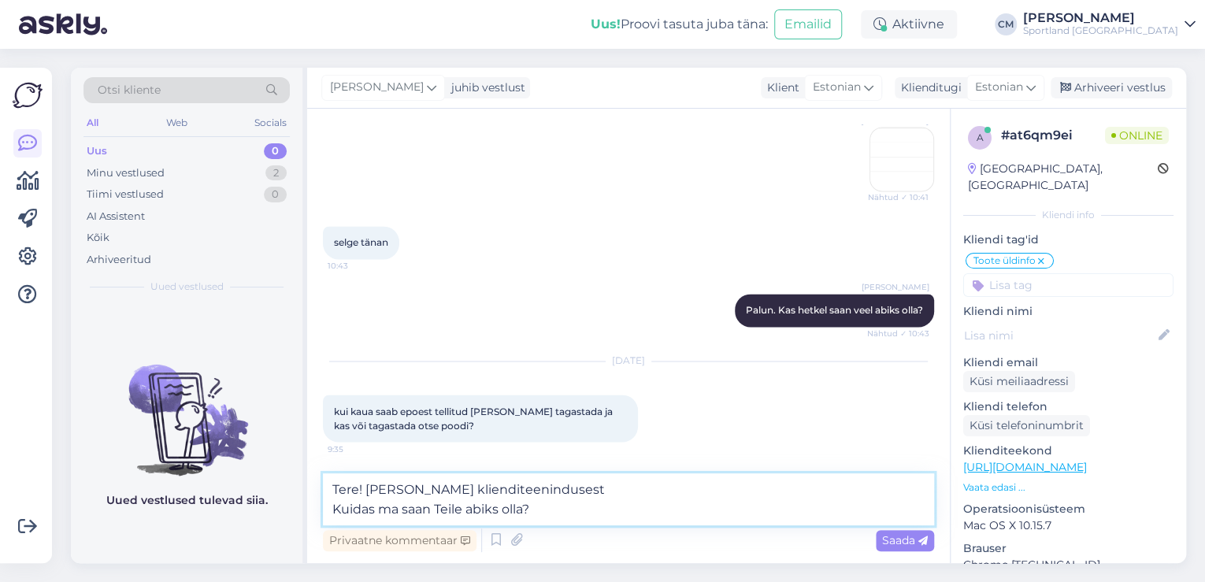
drag, startPoint x: 612, startPoint y: 519, endPoint x: 308, endPoint y: 519, distance: 303.9
click at [308, 519] on div "Vestlus algas [DATE] Tere. Mis EU suurusel vastab see L suuruses sokk? [URL][DO…" at bounding box center [628, 336] width 642 height 454
type textarea "Tere! [PERSON_NAME] klienditeenindusest"
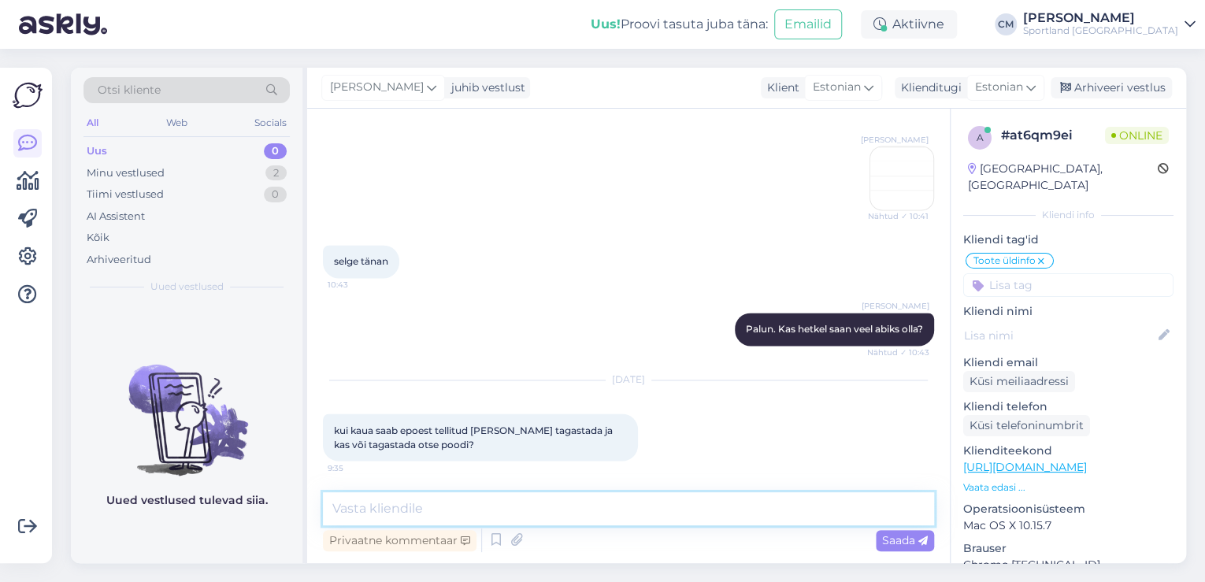
scroll to position [1286, 0]
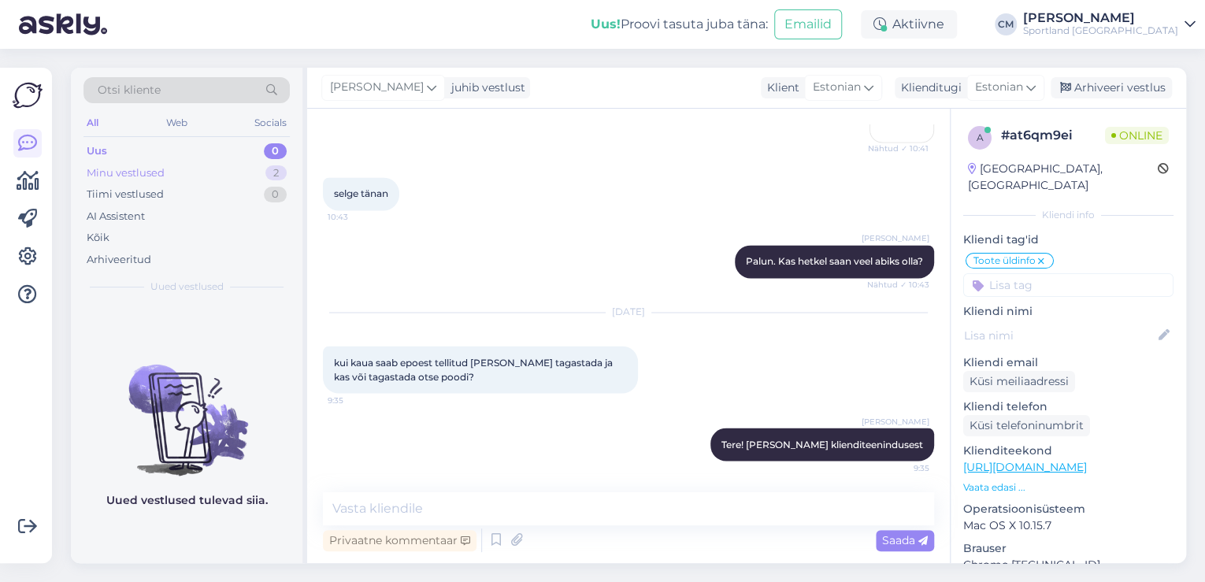
click at [204, 165] on div "Minu vestlused 2" at bounding box center [186, 173] width 206 height 22
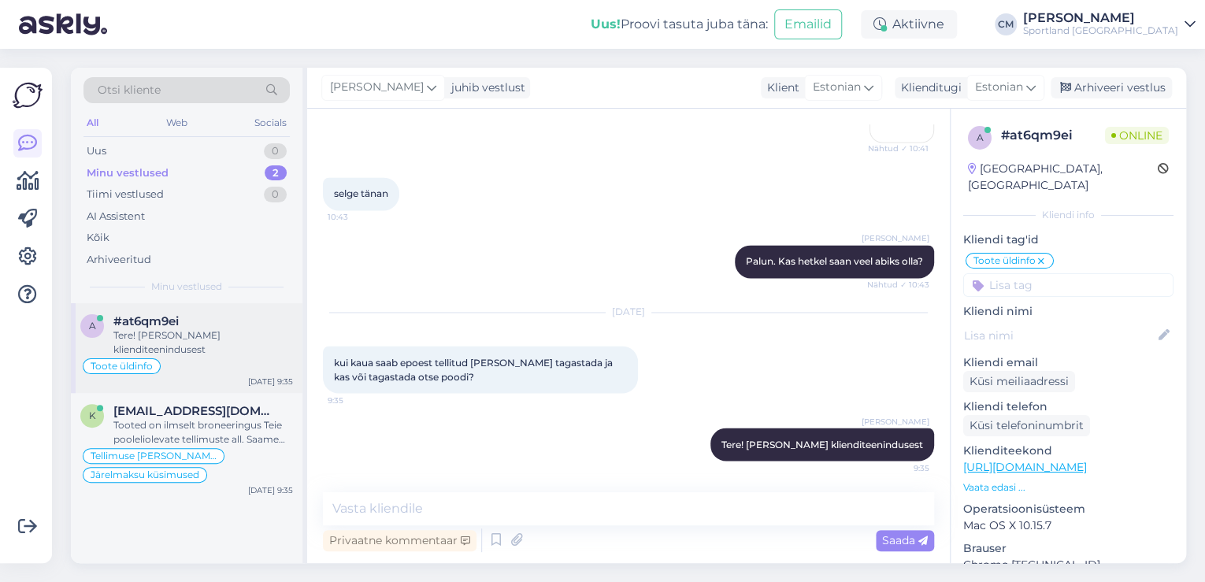
click at [208, 317] on div "#at6qm9ei" at bounding box center [203, 321] width 180 height 14
click at [208, 419] on div "Tooted on ilmselt broneeringus Teie pooleliolevate tellimuste all. Saame need t…" at bounding box center [203, 432] width 180 height 28
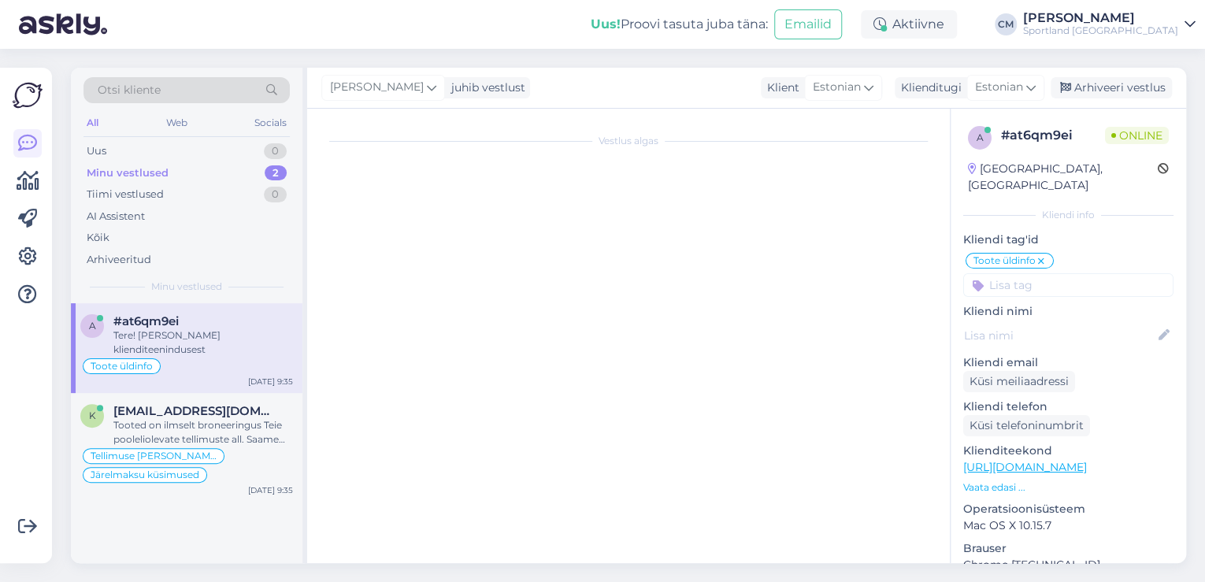
scroll to position [414, 0]
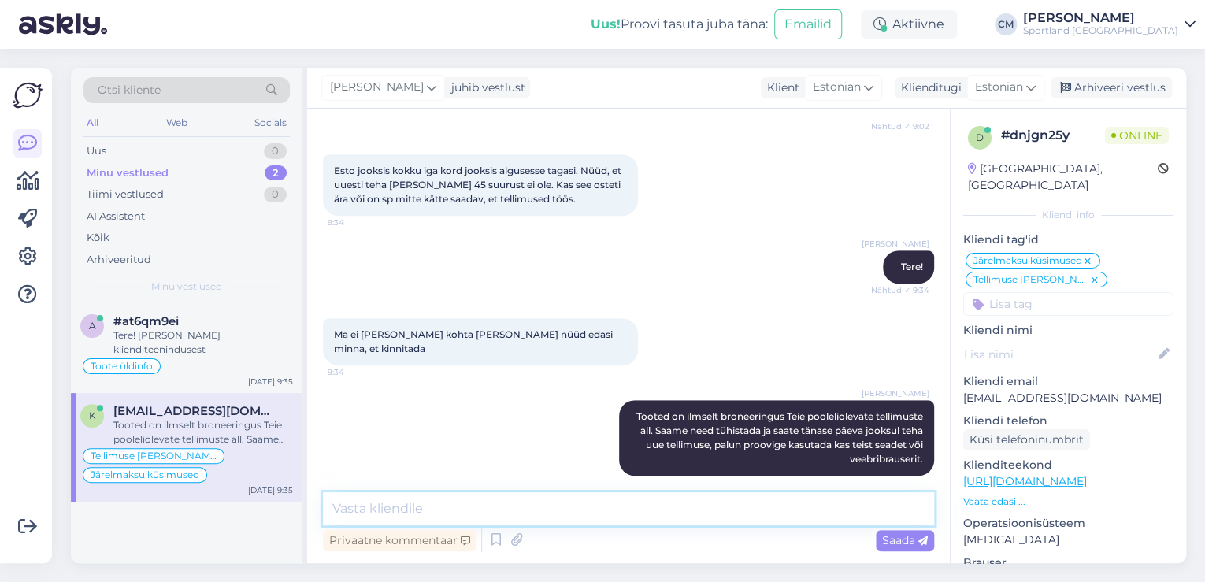
click at [590, 518] on textarea at bounding box center [628, 508] width 611 height 33
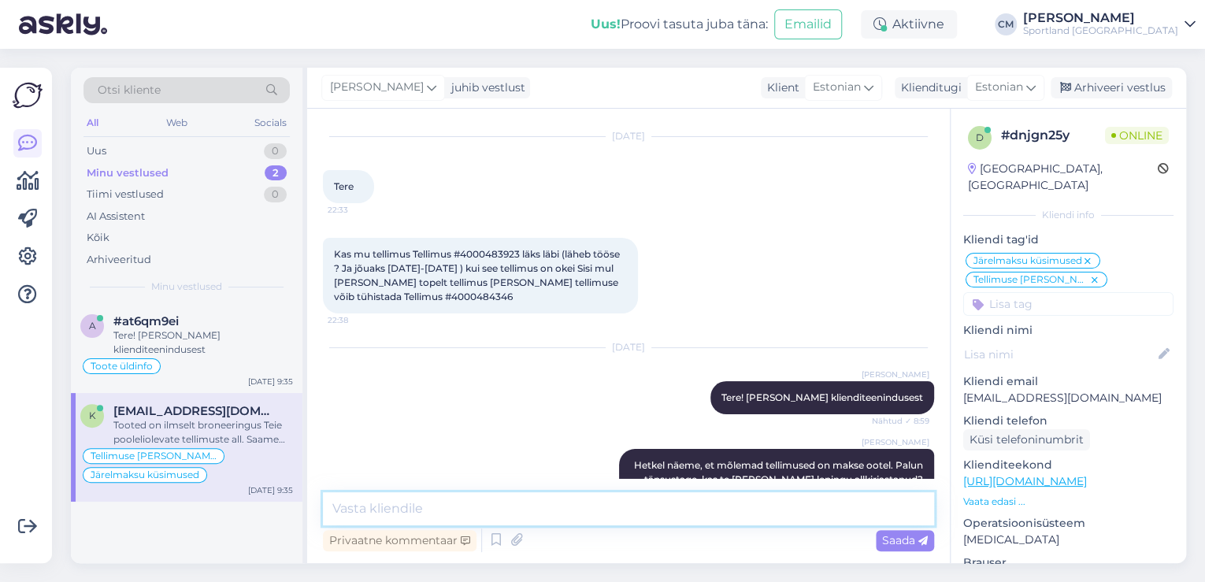
scroll to position [36, 0]
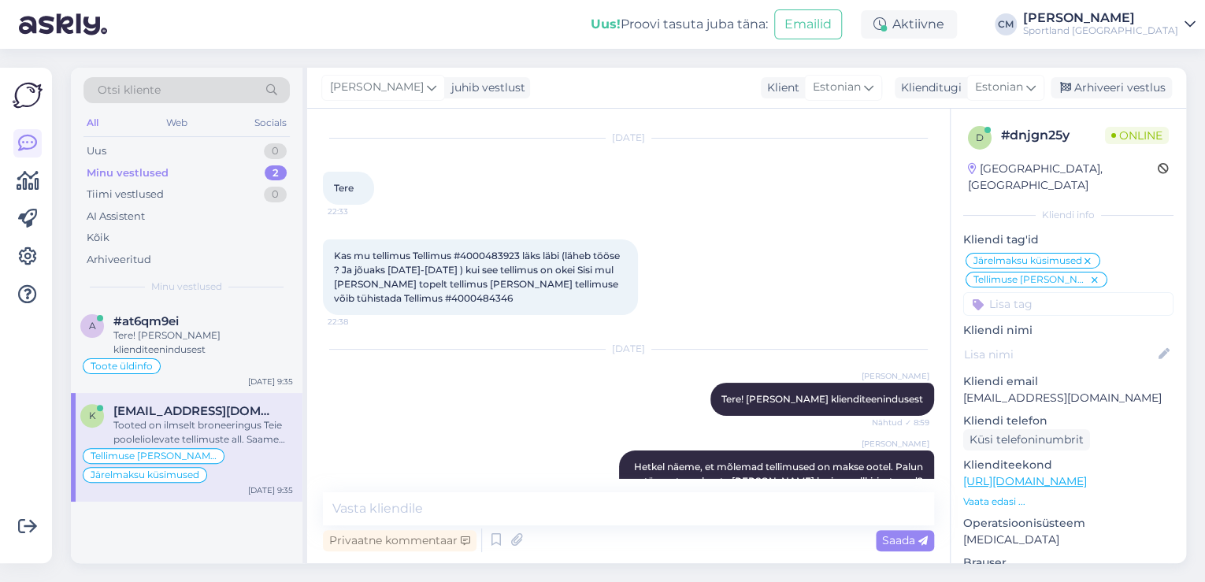
click at [482, 254] on span "Kas mu tellimus Tellimus #4000483923 läks läbi (läheb tööse ? Ja jõuaks [DATE]-…" at bounding box center [478, 277] width 288 height 54
copy span "4000483923"
click at [176, 346] on div "Tere! [PERSON_NAME] klienditeenindusest" at bounding box center [203, 342] width 180 height 28
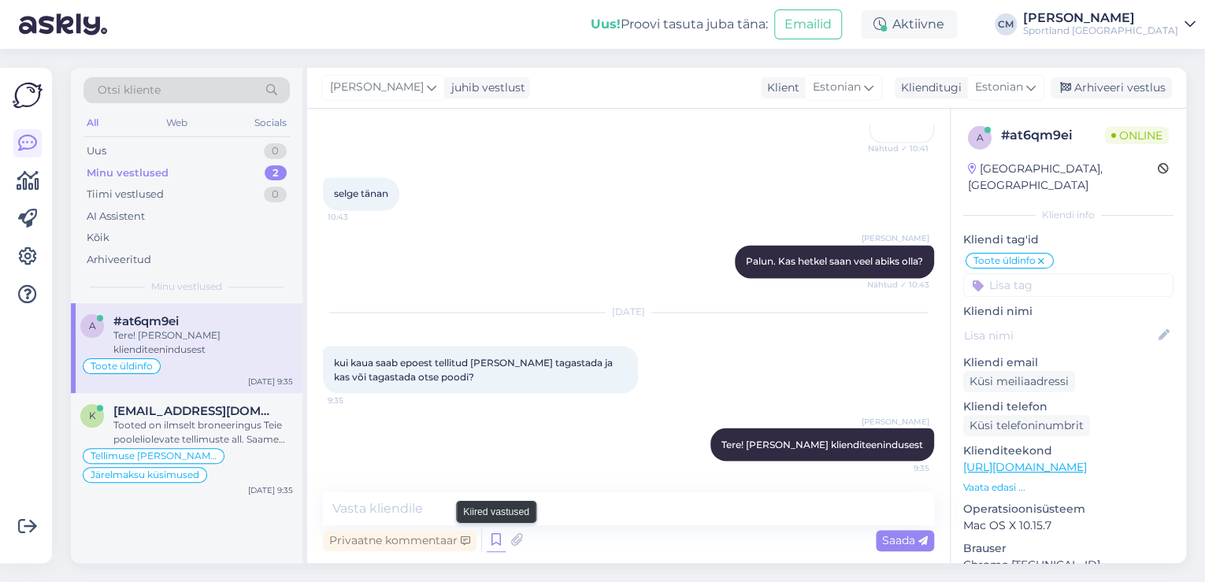
click at [498, 544] on icon at bounding box center [496, 540] width 19 height 24
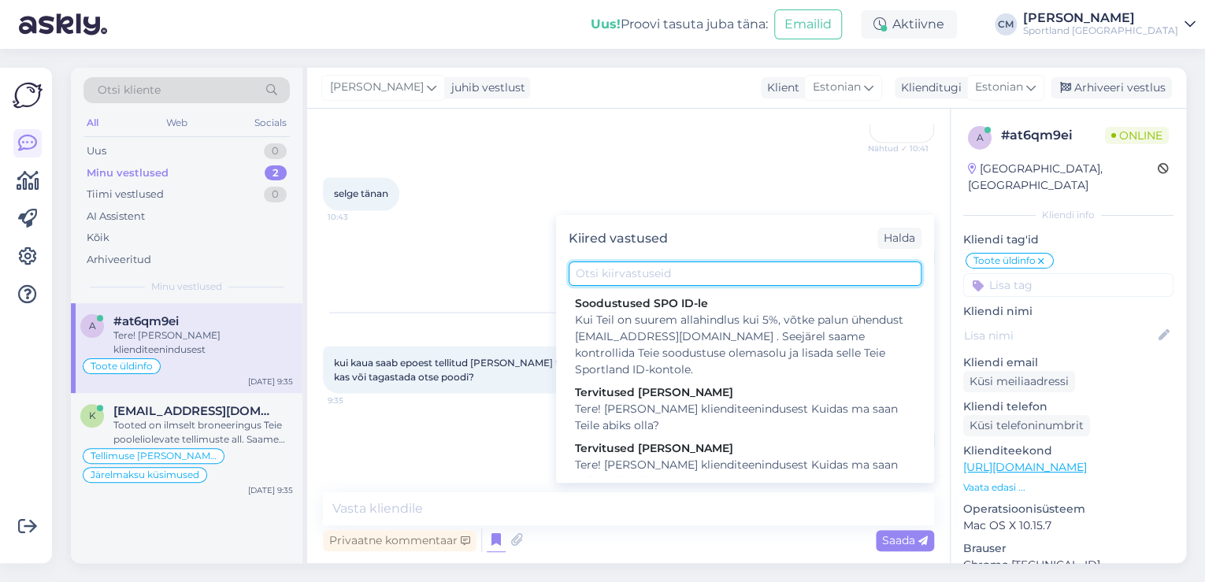
click at [687, 270] on input "text" at bounding box center [744, 273] width 353 height 24
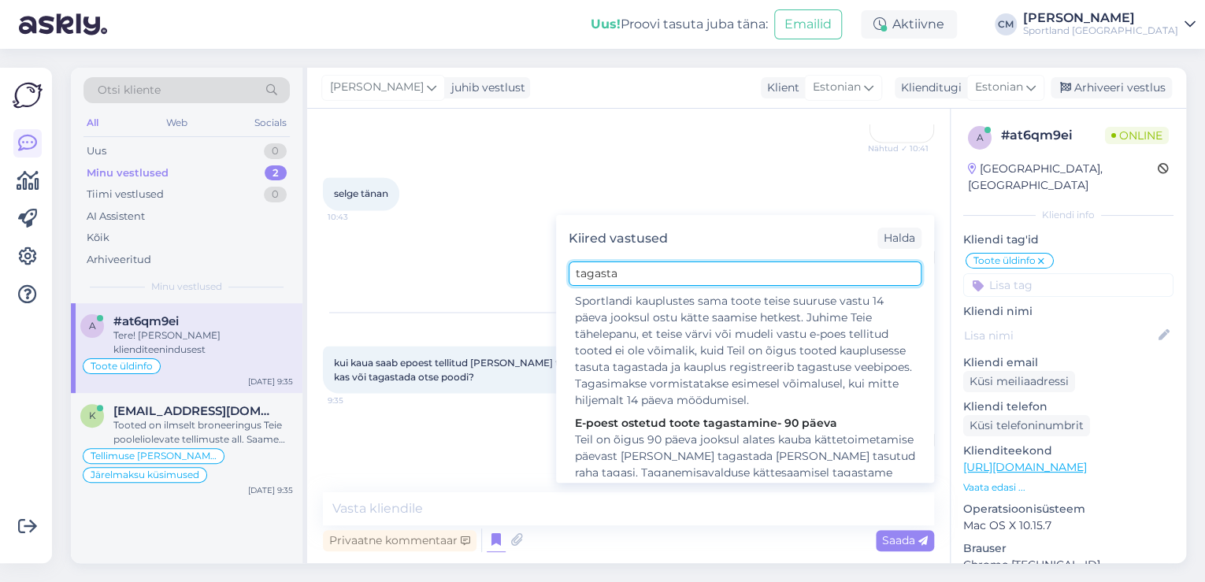
scroll to position [882, 0]
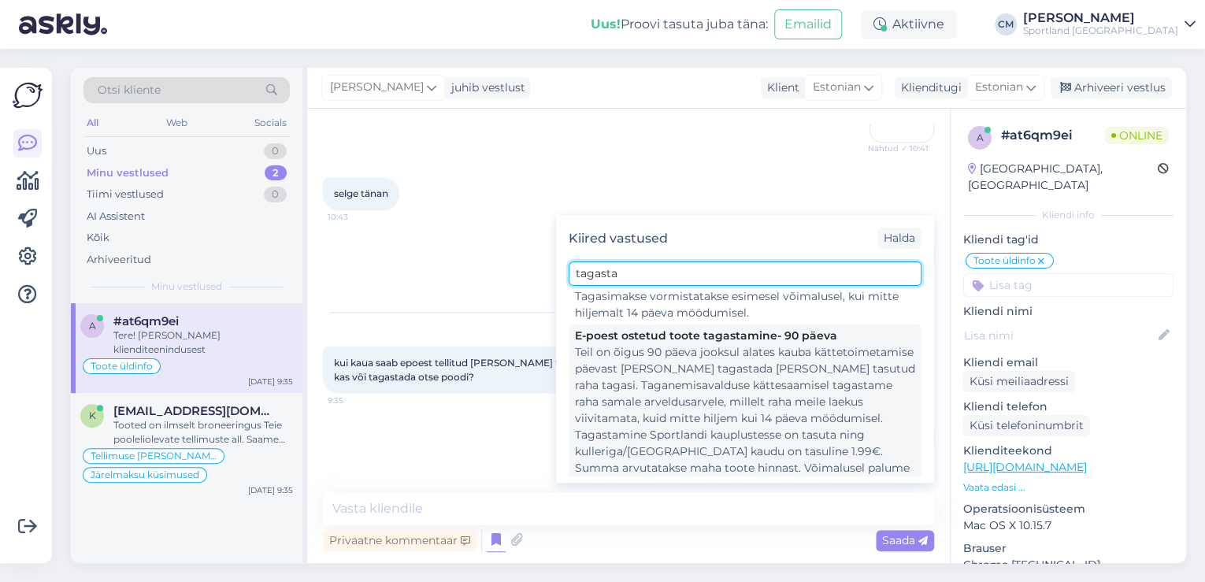
type input "tagasta"
click at [716, 378] on div "Teil on õigus 90 päeva jooksul alates kauba kättetoimetamise päevast [PERSON_NA…" at bounding box center [745, 426] width 340 height 165
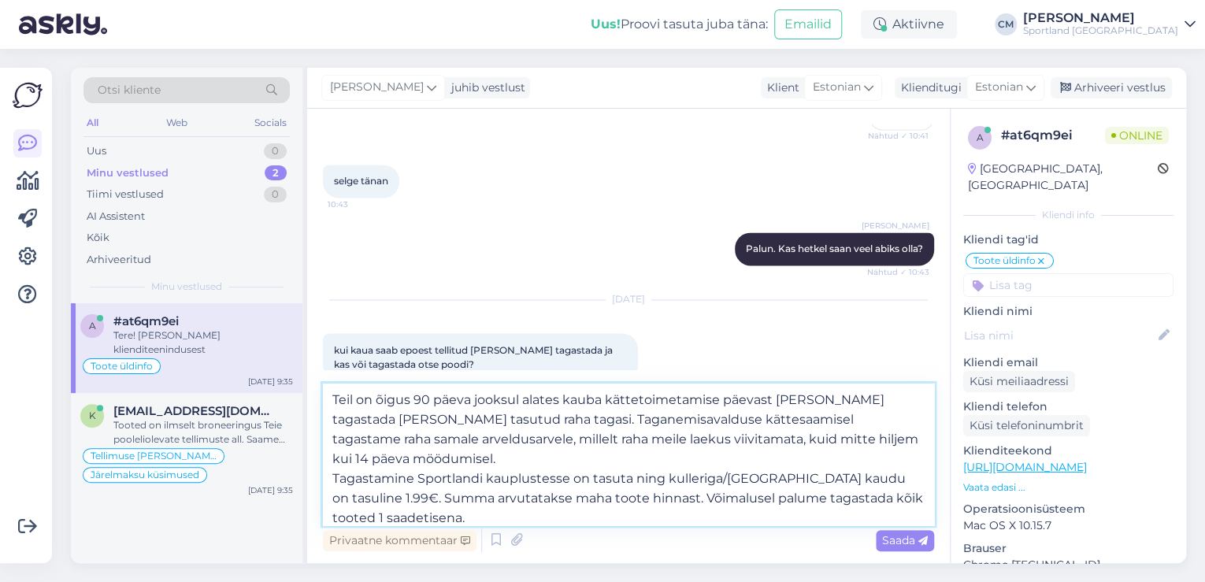
drag, startPoint x: 472, startPoint y: 463, endPoint x: 496, endPoint y: 414, distance: 54.6
click at [496, 414] on textarea "Teil on õigus 90 päeva jooksul alates kauba kättetoimetamise päevast [PERSON_NA…" at bounding box center [628, 454] width 611 height 142
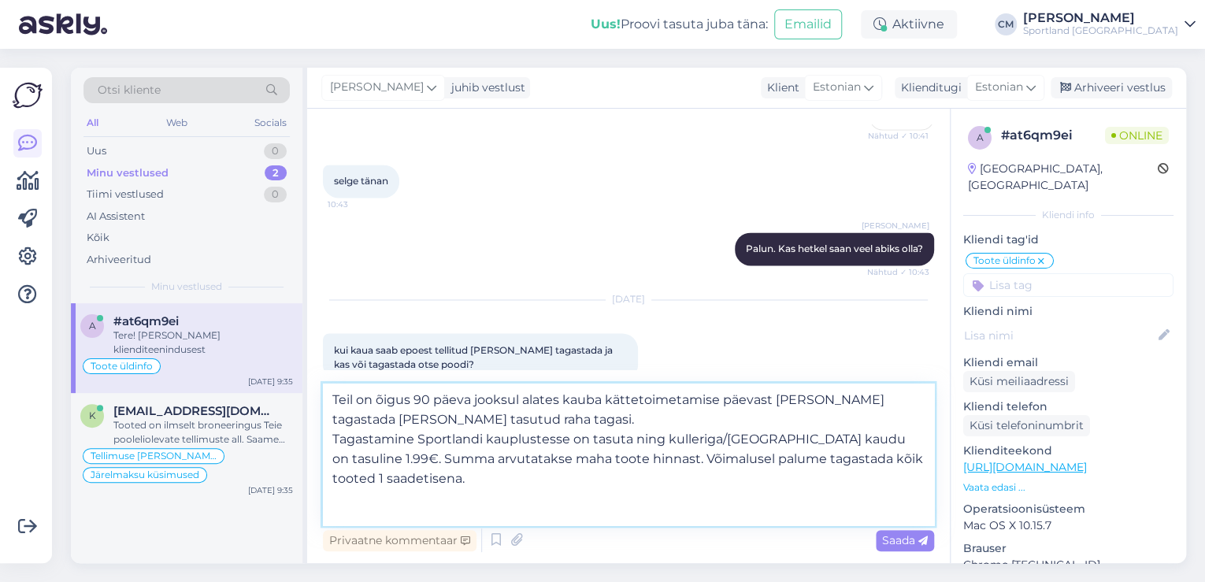
click at [690, 442] on textarea "Teil on õigus 90 päeva jooksul alates kauba kättetoimetamise päevast [PERSON_NA…" at bounding box center [628, 454] width 611 height 142
click at [485, 498] on textarea "Teil on õigus 90 päeva jooksul alates kauba kättetoimetamise päevast [PERSON_NA…" at bounding box center [628, 454] width 611 height 142
click at [421, 516] on textarea "Teil on õigus 90 päeva jooksul alates kauba kättetoimetamise päevast [PERSON_NA…" at bounding box center [628, 454] width 611 height 142
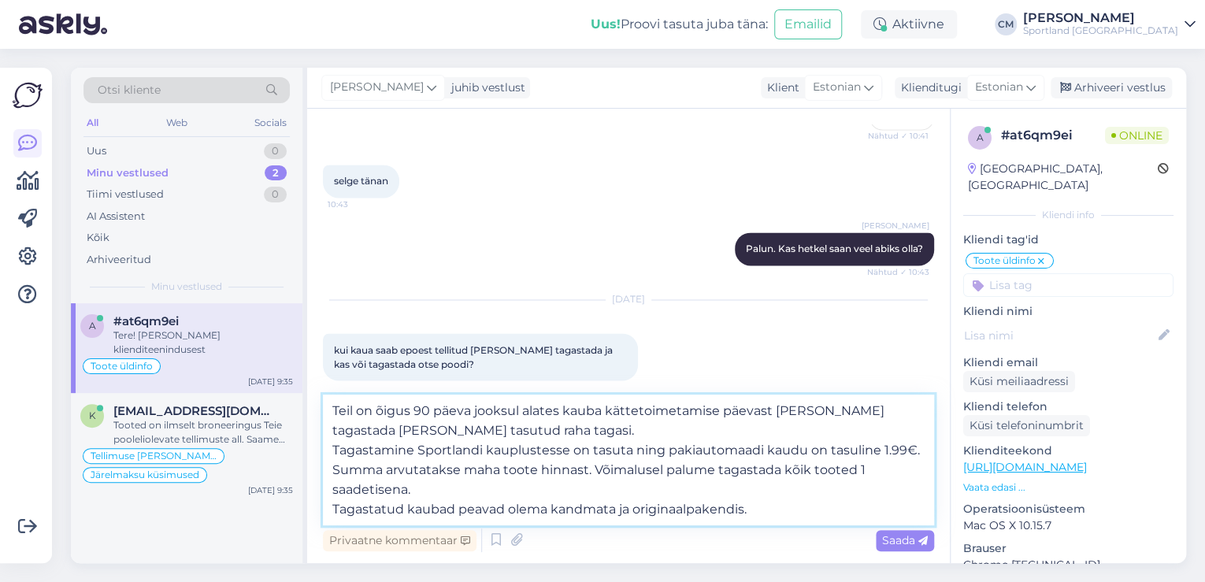
click at [334, 507] on textarea "Teil on õigus 90 päeva jooksul alates kauba kättetoimetamise päevast [PERSON_NA…" at bounding box center [628, 459] width 611 height 131
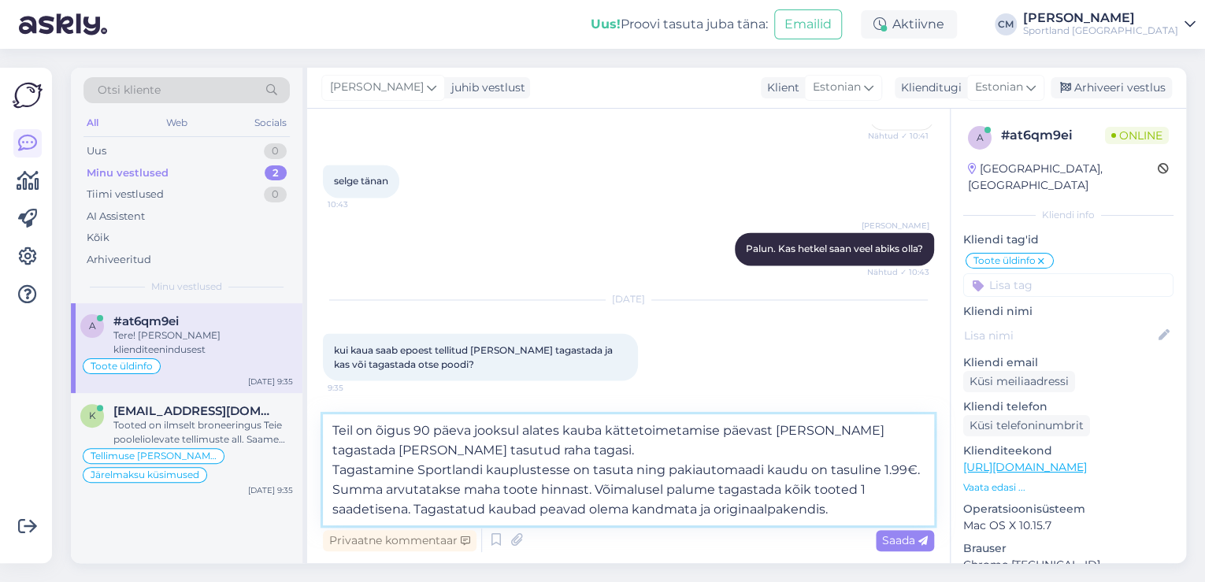
click at [334, 470] on textarea "Teil on õigus 90 päeva jooksul alates kauba kättetoimetamise päevast [PERSON_NA…" at bounding box center [628, 469] width 611 height 111
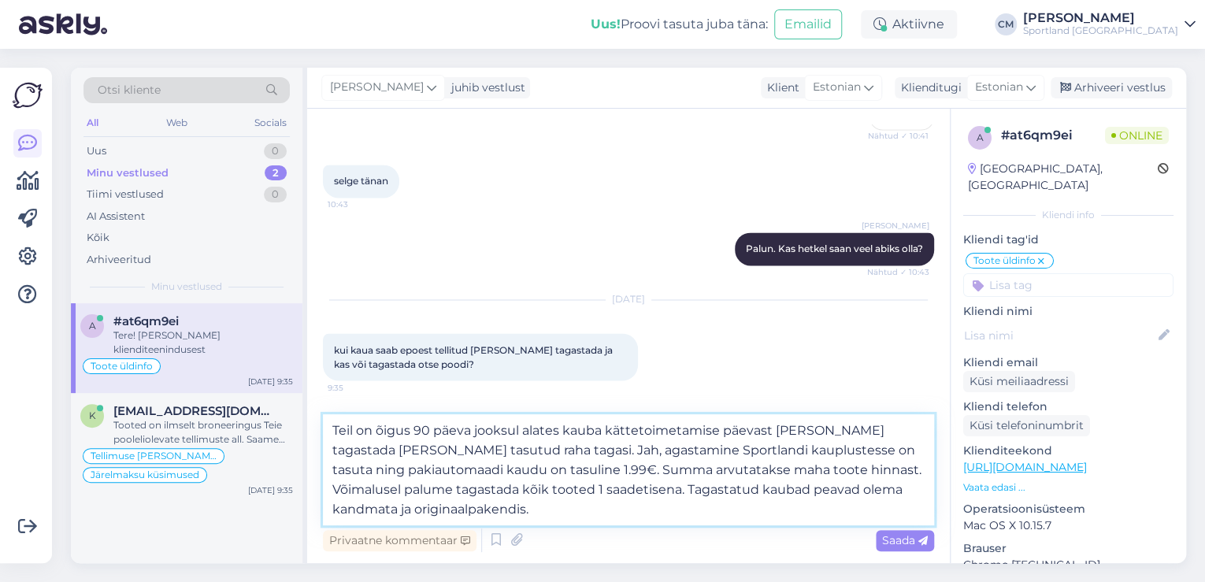
type textarea "Teil on õigus 90 päeva jooksul alates kauba kättetoimetamise päevast [PERSON_NA…"
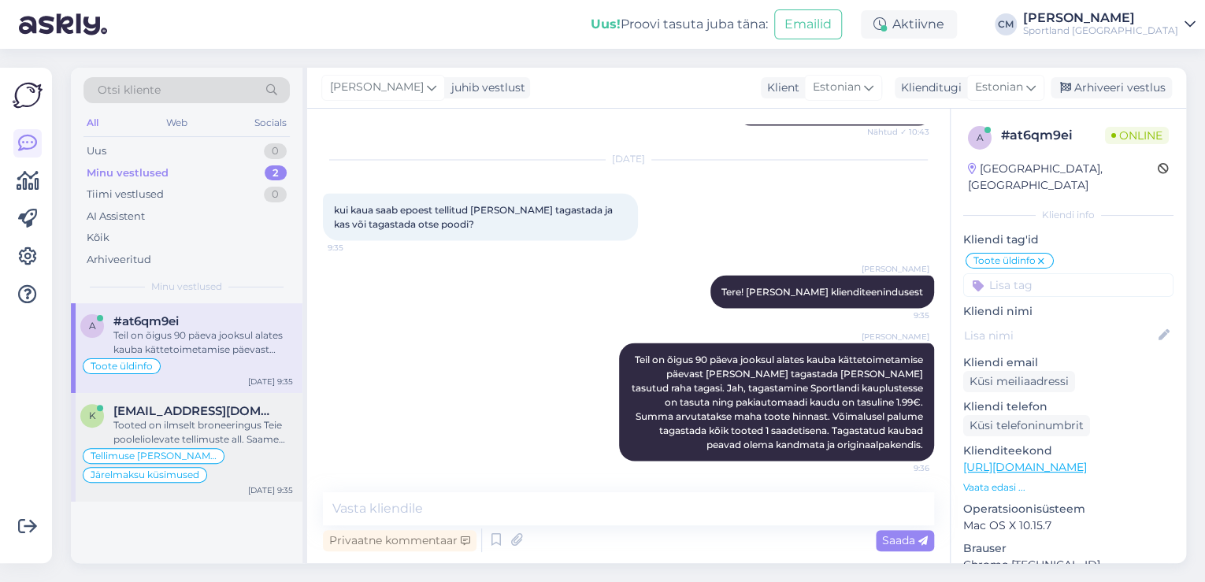
click at [208, 420] on div "Tooted on ilmselt broneeringus Teie pooleliolevate tellimuste all. Saame need t…" at bounding box center [203, 432] width 180 height 28
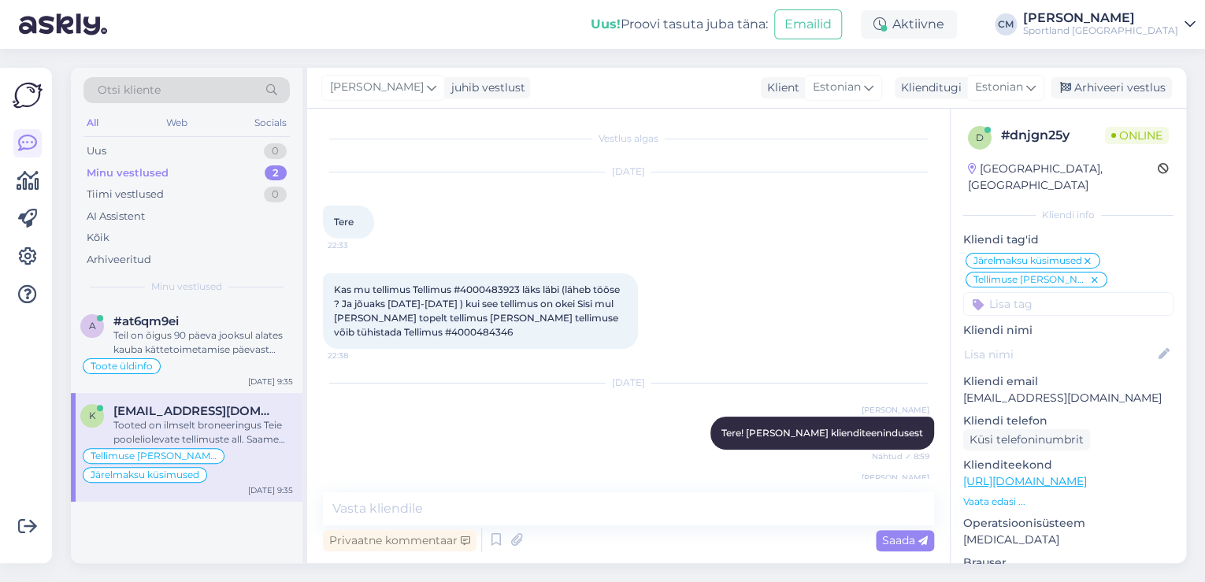
scroll to position [0, 0]
drag, startPoint x: 516, startPoint y: 296, endPoint x: 505, endPoint y: 294, distance: 11.3
click at [516, 296] on span "Kas mu tellimus Tellimus #4000483923 läks läbi (läheb tööse ? Ja jõuaks [DATE]-…" at bounding box center [478, 313] width 288 height 54
click at [505, 294] on span "Kas mu tellimus Tellimus #4000483923 läks läbi (läheb tööse ? Ja jõuaks [DATE]-…" at bounding box center [478, 313] width 288 height 54
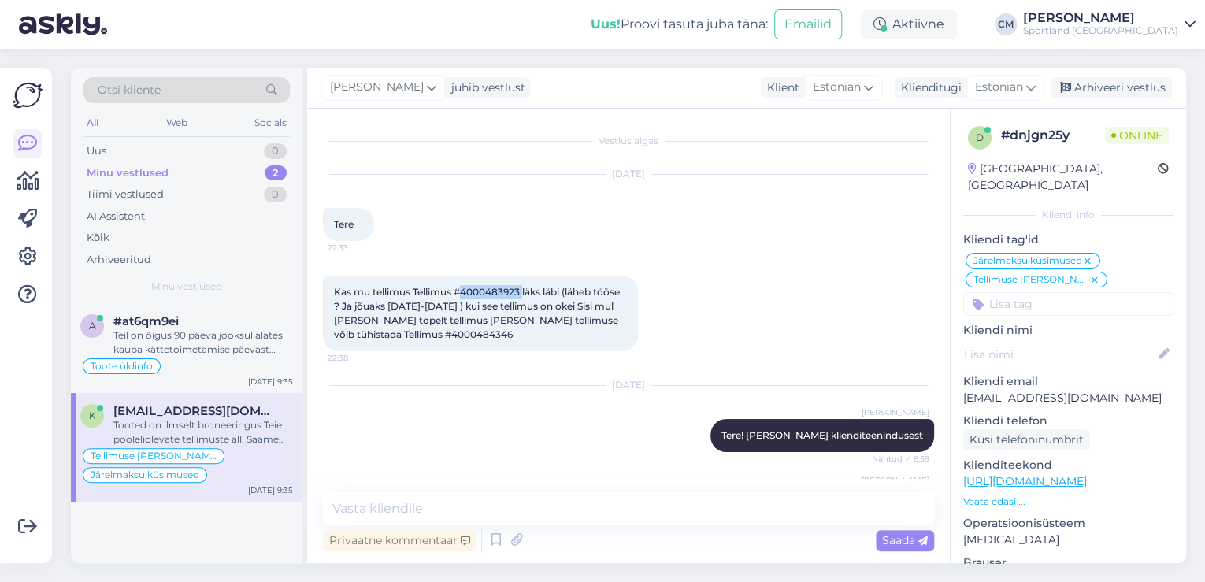
copy span "4000483923"
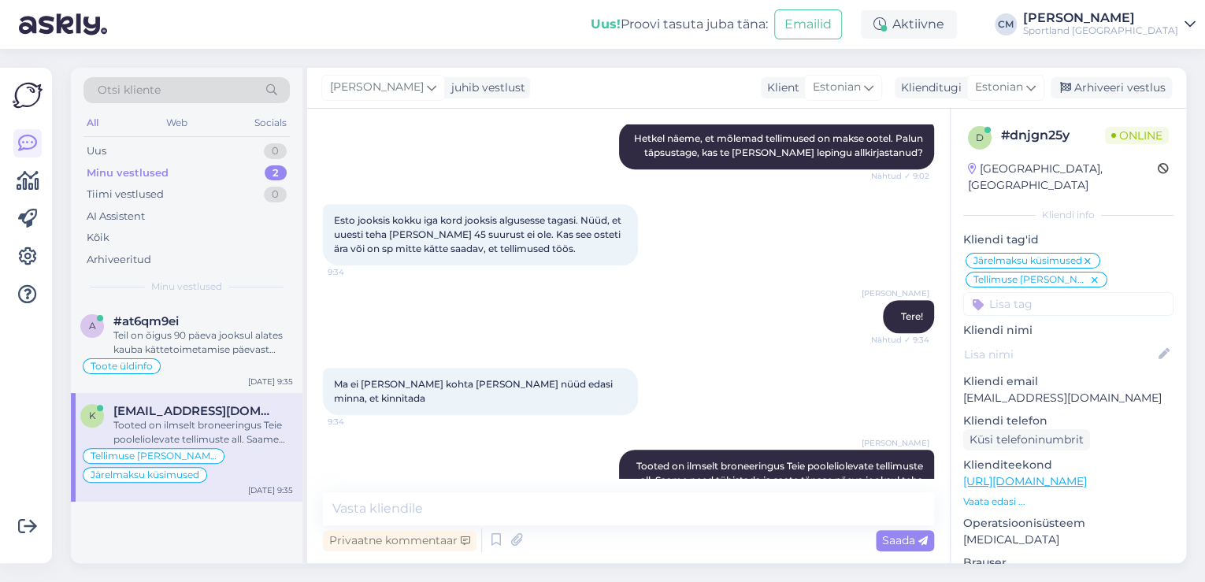
scroll to position [414, 0]
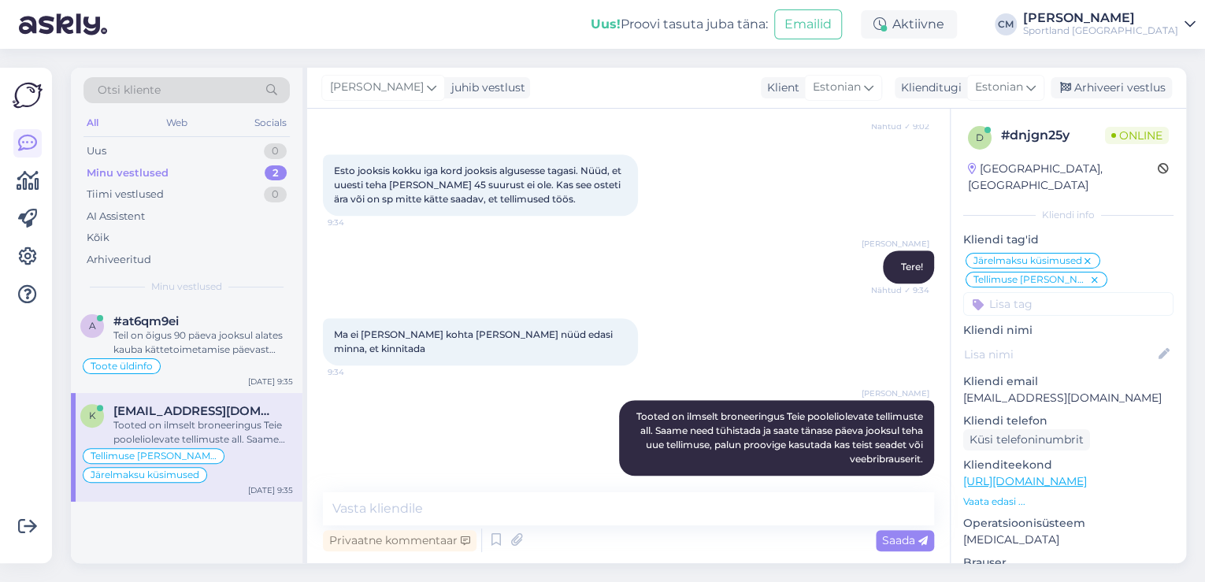
click at [630, 482] on div "Vestlus algas [DATE] Tere 22:33 Kas mu tellimus Tellimus #4000483923 läks läbi …" at bounding box center [628, 336] width 642 height 454
click at [620, 493] on textarea at bounding box center [628, 508] width 611 height 33
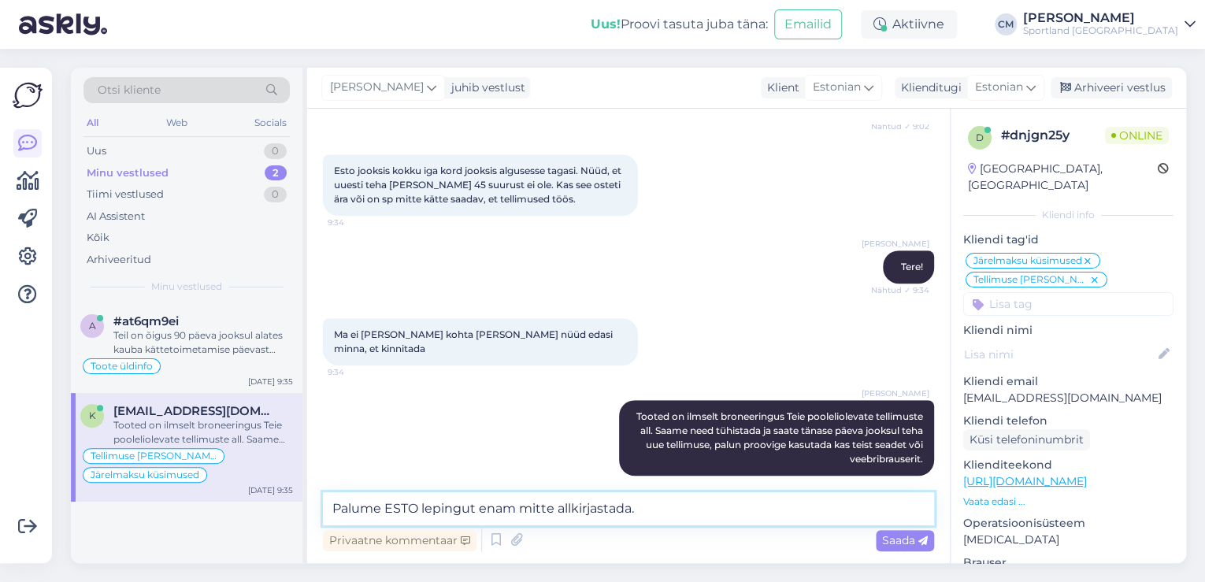
click at [388, 508] on textarea "Palume ESTO lepingut enam mitte allkirjastada." at bounding box center [628, 508] width 611 height 33
click at [509, 504] on textarea "Palume vanu ESTO lepingut enam mitte allkirjastada." at bounding box center [628, 508] width 611 height 33
type textarea "Palume vanu ESTO lepinguid enam mitte allkirjastada."
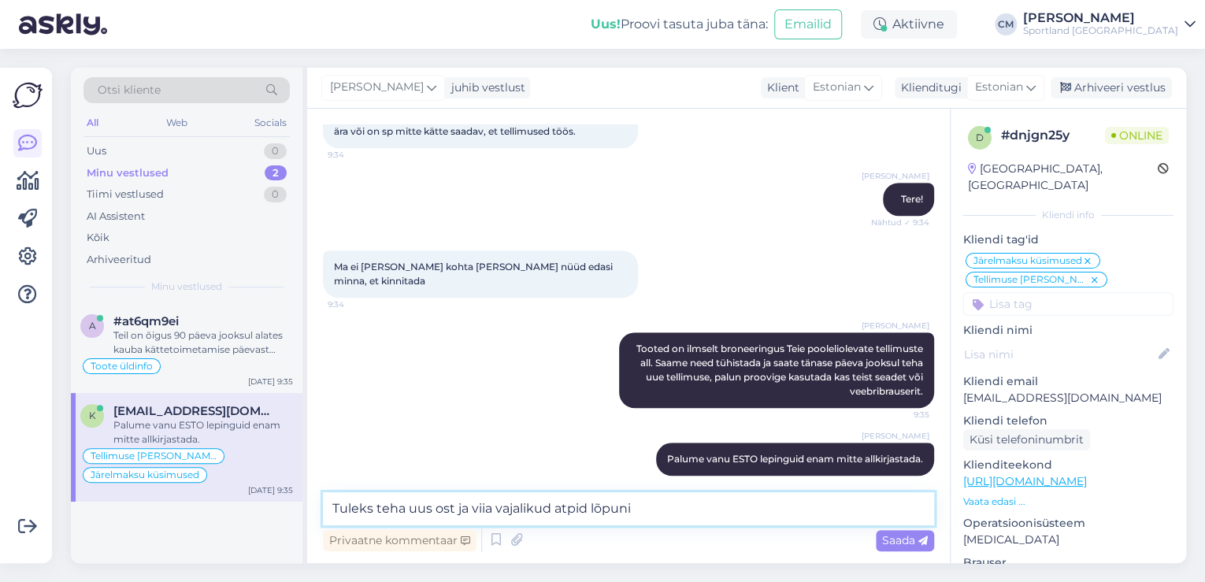
type textarea "Tuleks teha uus ost ja viia vajalikud atpid lõpuni."
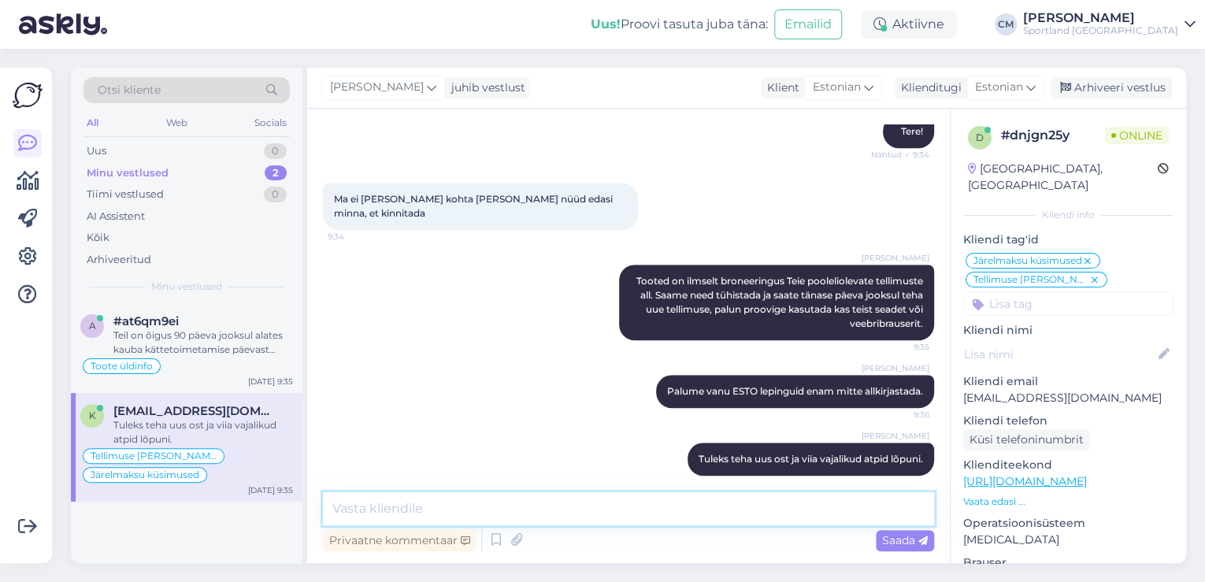
scroll to position [424, 0]
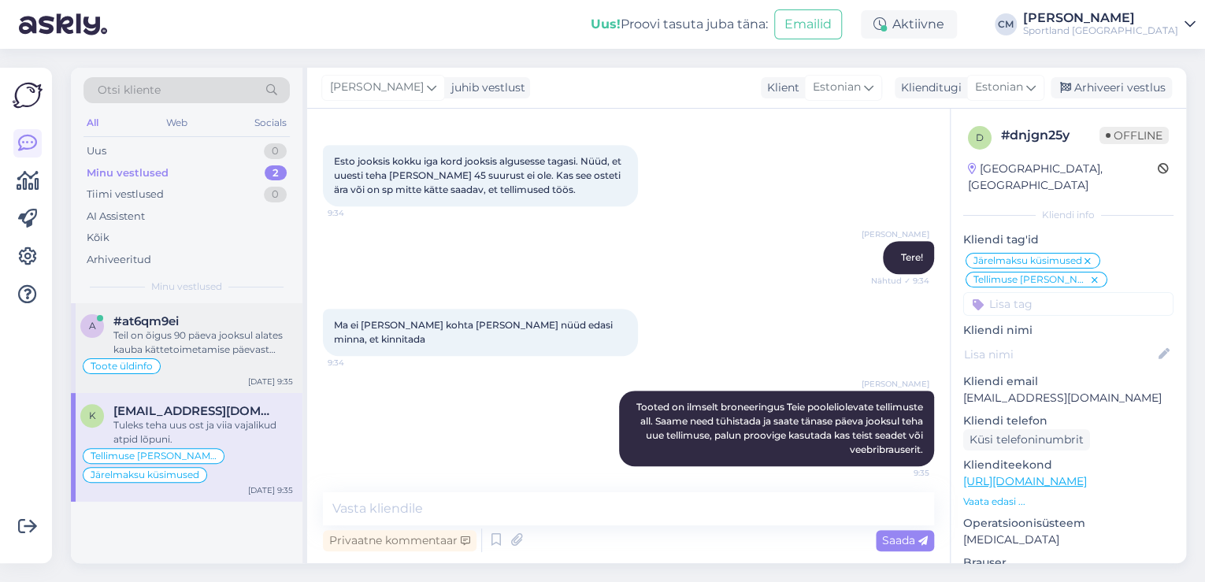
click at [192, 321] on div "#at6qm9ei" at bounding box center [203, 321] width 180 height 14
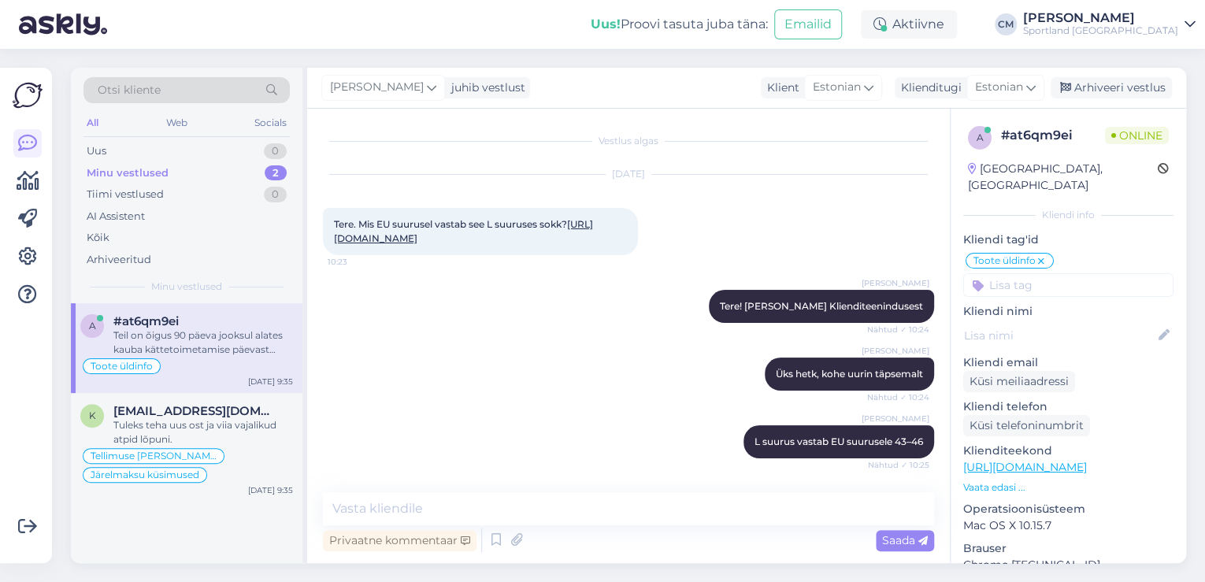
scroll to position [1439, 0]
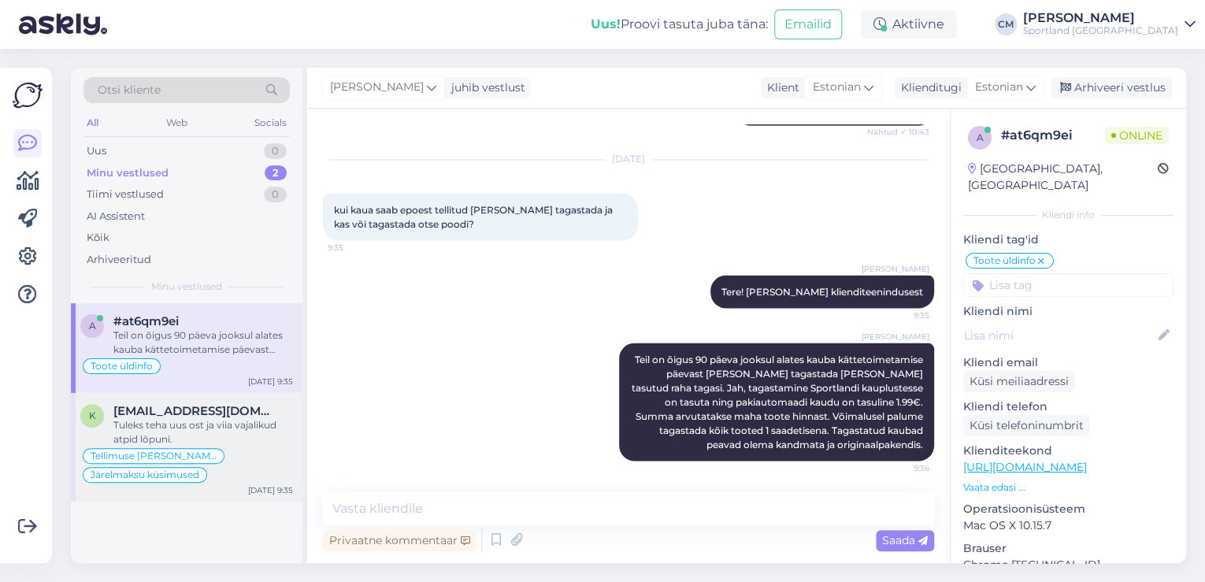
click at [217, 446] on div "Tellimuse [PERSON_NAME] info Järelmaksu küsimused" at bounding box center [186, 465] width 213 height 38
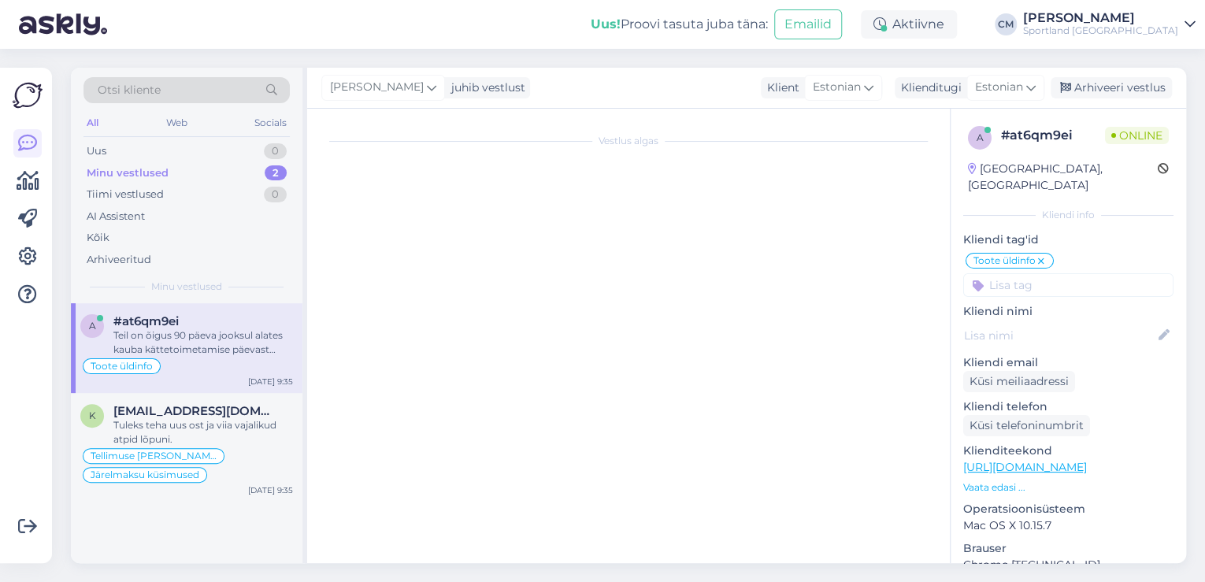
scroll to position [550, 0]
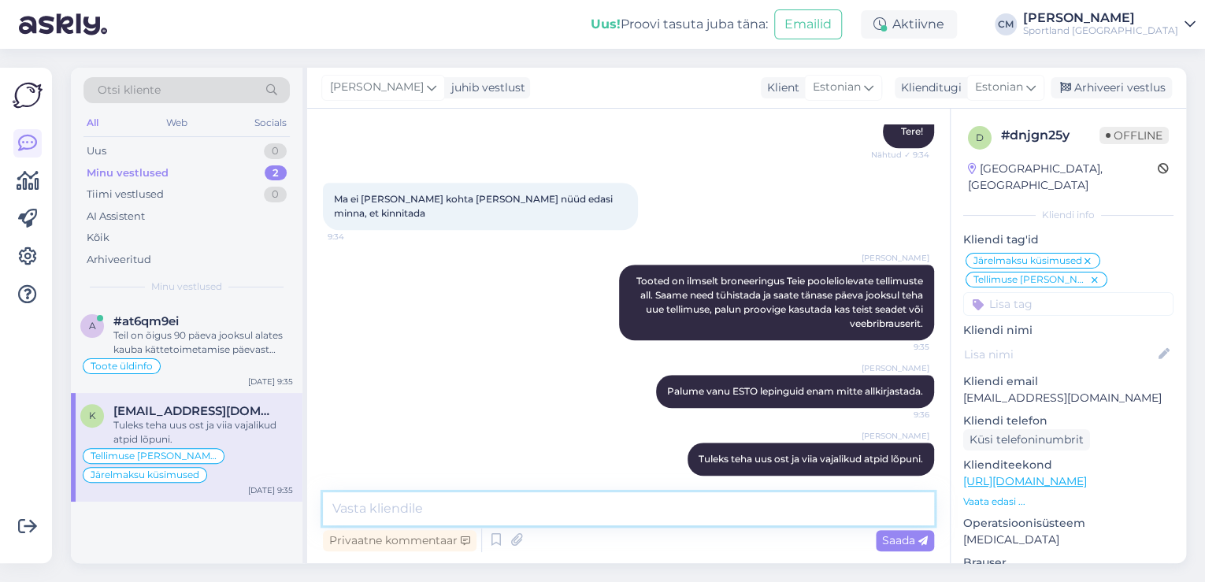
click at [529, 498] on textarea at bounding box center [628, 508] width 611 height 33
click at [432, 504] on textarea "Kas see sobiks teile?" at bounding box center [628, 508] width 611 height 33
type textarea "Kas see sobiks Teile?"
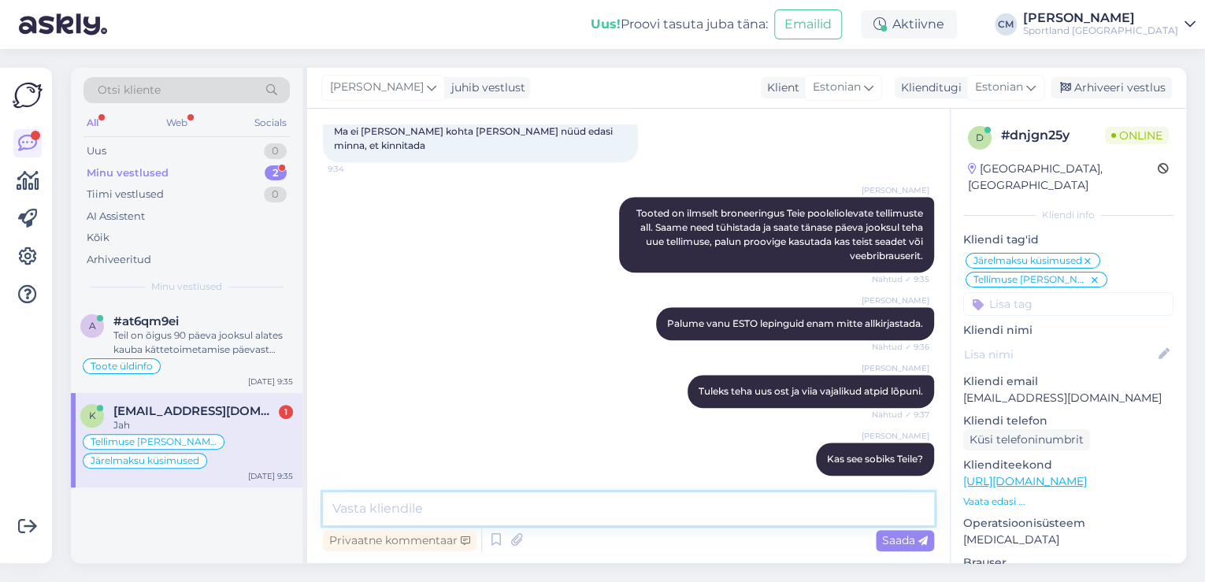
scroll to position [685, 0]
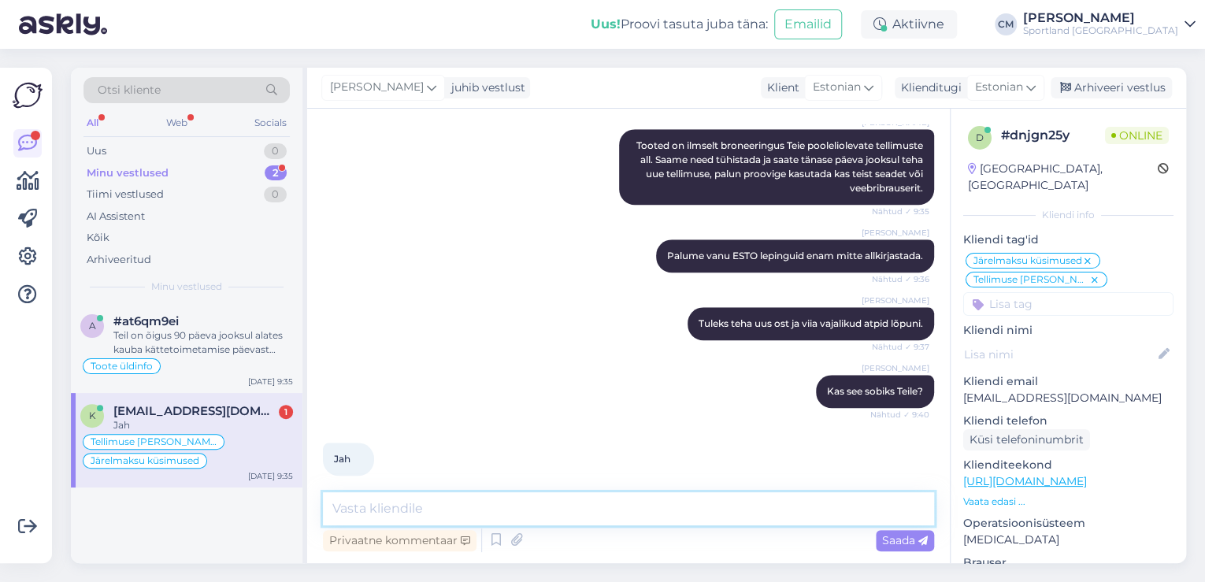
click at [525, 501] on textarea at bounding box center [628, 508] width 611 height 33
type textarea "Häesti tühistan poolelijäänud tellimused."
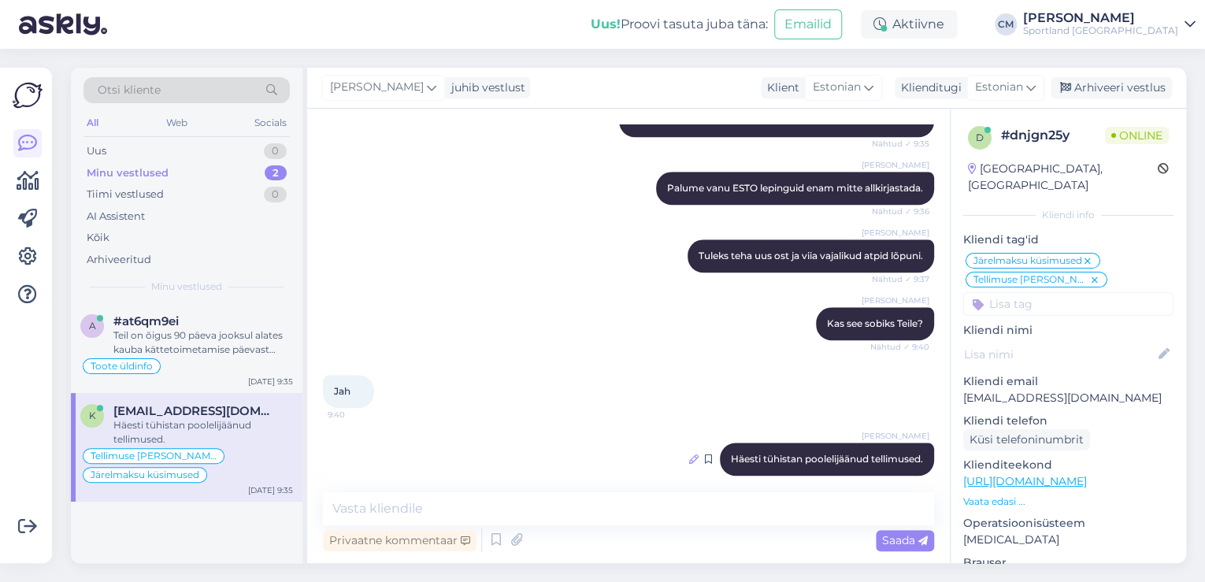
click at [689, 454] on icon at bounding box center [693, 458] width 9 height 9
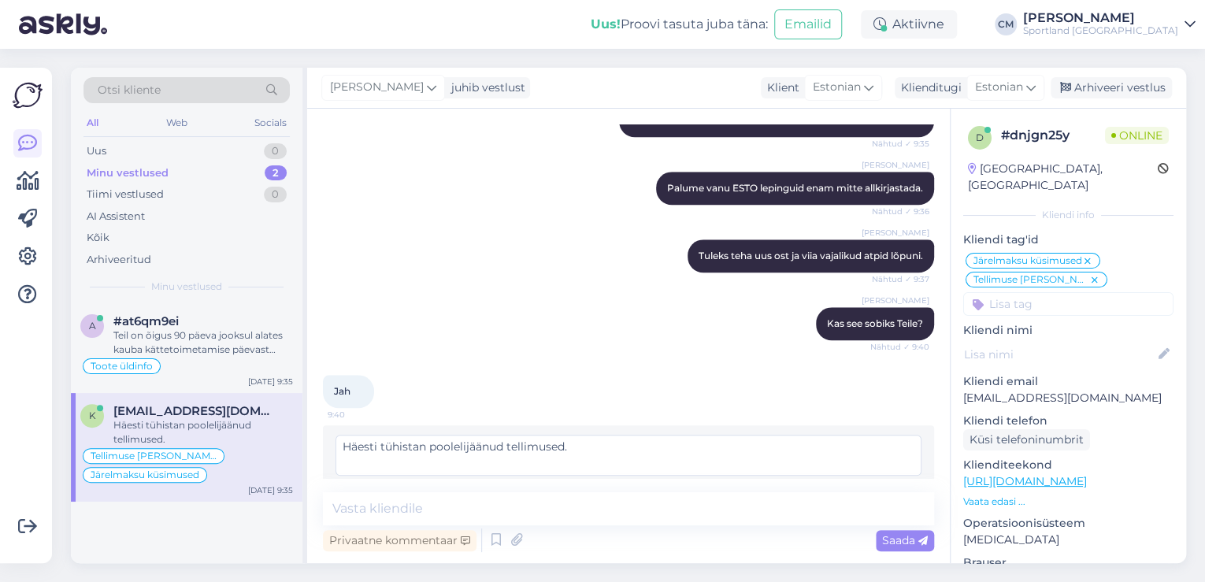
click at [369, 435] on textarea "Häesti tühistan poolelijäänud tellimused." at bounding box center [628, 455] width 586 height 41
type textarea "Hästi tühistan poolelijäänud tellimused."
click at [863, 479] on div "Vestlus algas [DATE] Tere 22:33 Kas mu tellimus Tellimus #4000483923 läks läbi …" at bounding box center [628, 336] width 642 height 454
click at [867, 485] on span "Muuda" at bounding box center [887, 492] width 55 height 14
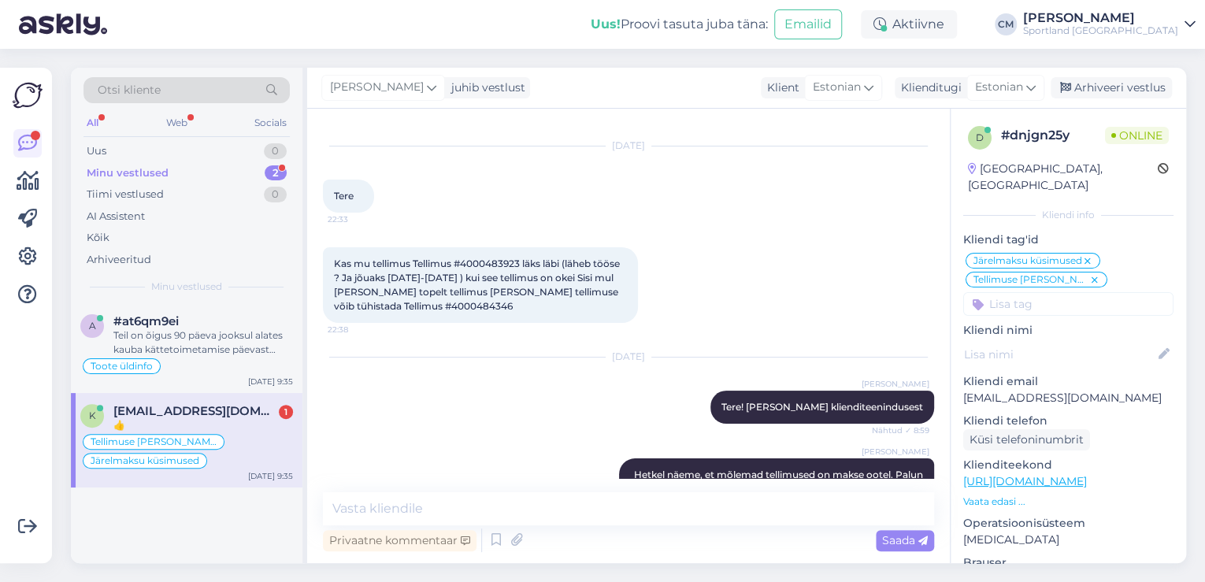
scroll to position [0, 0]
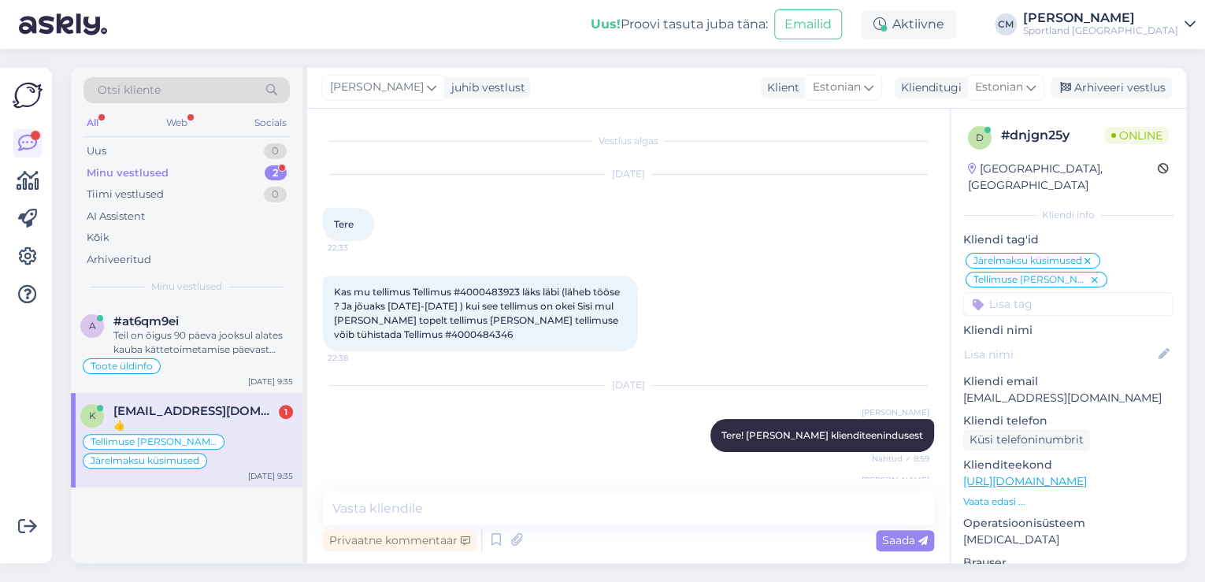
click at [500, 291] on span "Kas mu tellimus Tellimus #4000483923 läks läbi (läheb tööse ? Ja jõuaks [DATE]-…" at bounding box center [478, 313] width 288 height 54
copy span "4000483923"
click at [353, 336] on span "Kas mu tellimus Tellimus #4000483923 läks läbi (läheb tööse ? Ja jõuaks [DATE]-…" at bounding box center [478, 313] width 288 height 54
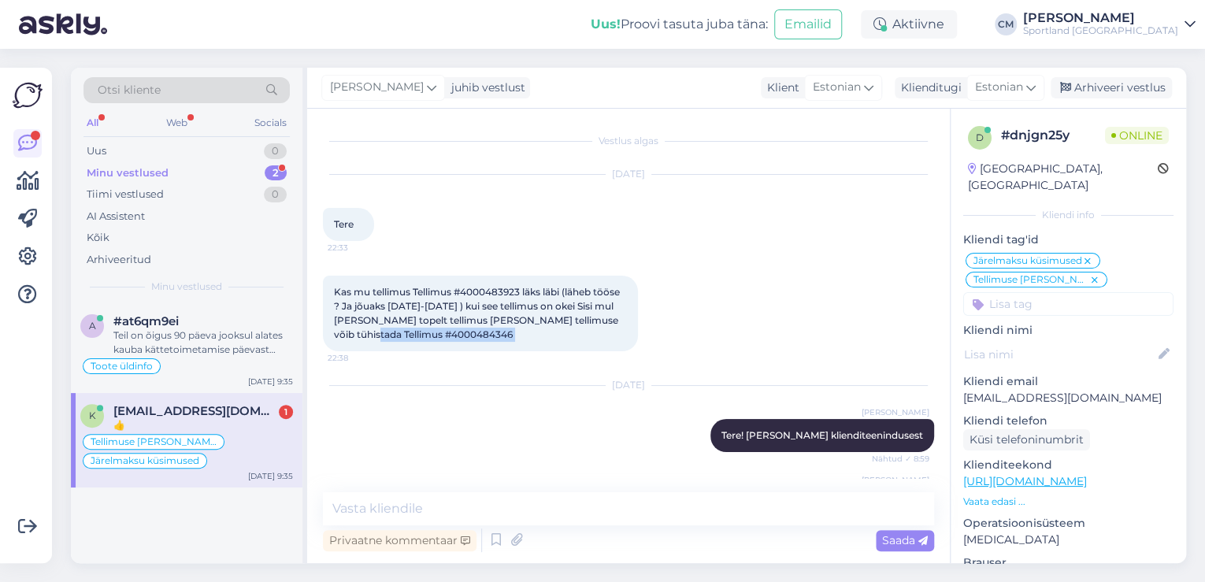
copy div "4000484346 22:38"
click at [509, 294] on span "Kas mu tellimus Tellimus #4000483923 läks läbi (läheb tööse ? Ja jõuaks [DATE]-…" at bounding box center [478, 313] width 288 height 54
copy span "4000483923"
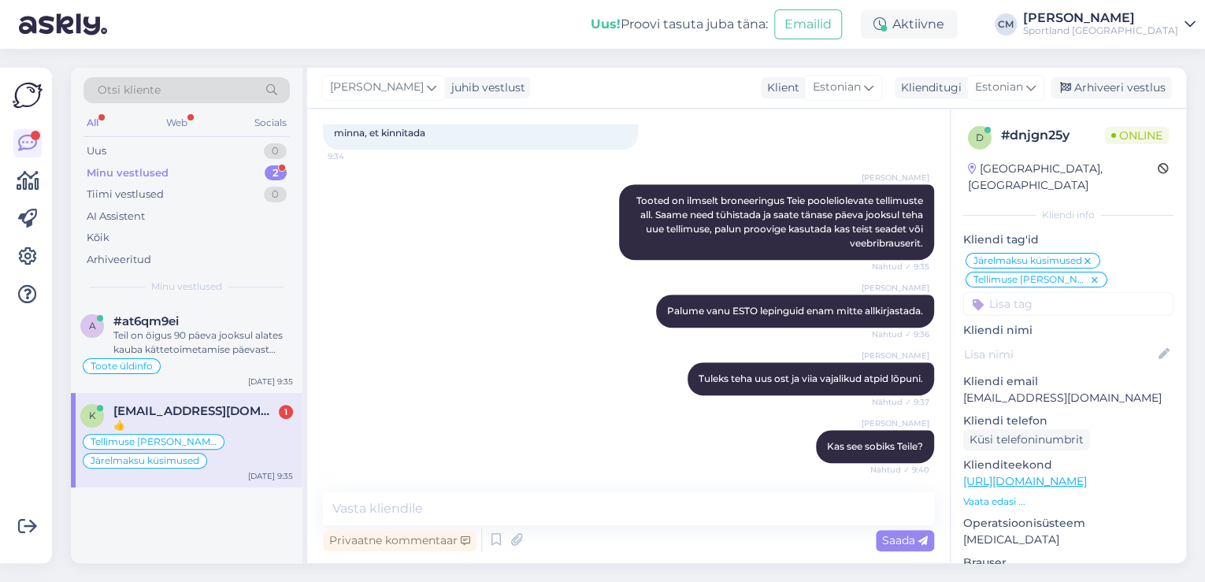
scroll to position [820, 0]
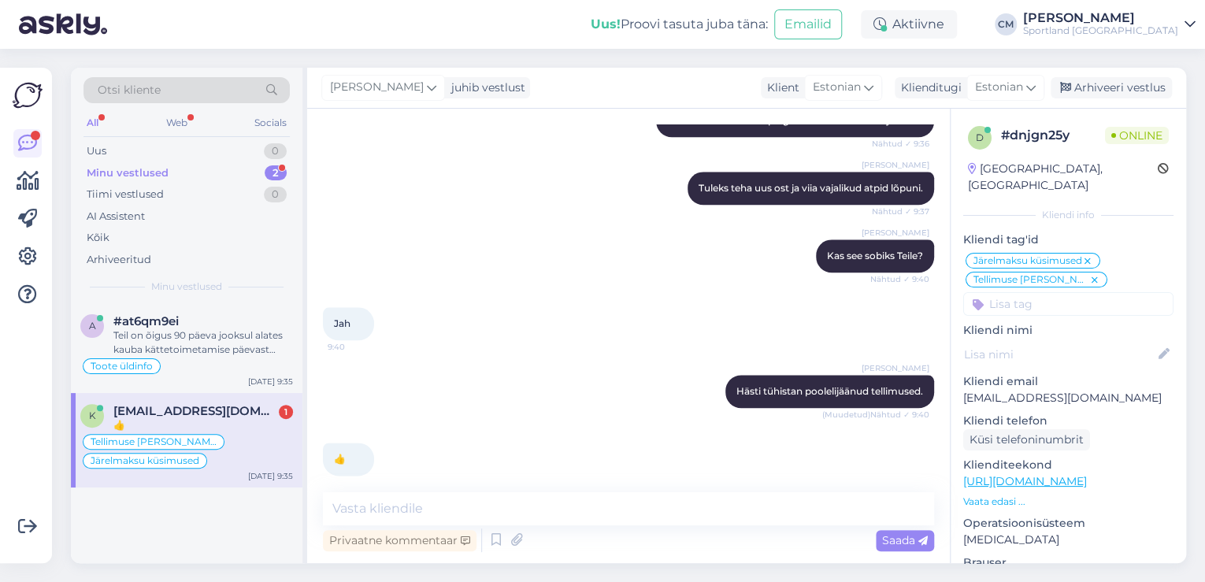
drag, startPoint x: 576, startPoint y: 542, endPoint x: 604, endPoint y: 516, distance: 37.9
click at [576, 542] on div "Privaatne kommentaar Saada" at bounding box center [628, 540] width 611 height 30
click at [612, 509] on textarea at bounding box center [628, 508] width 611 height 33
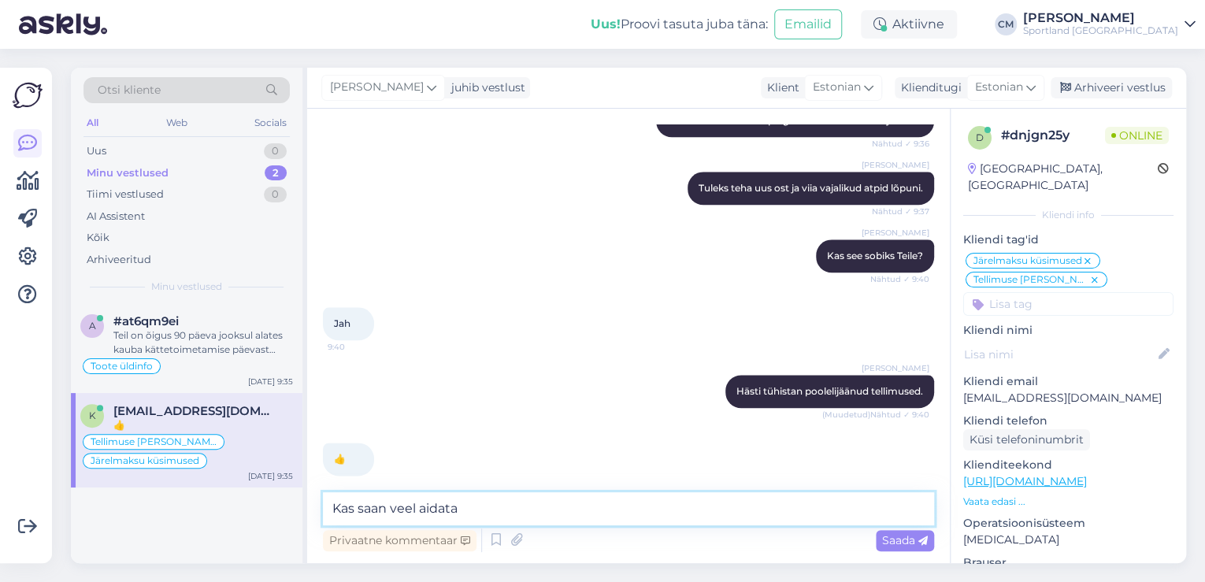
type textarea "Kas saan veel aidata?"
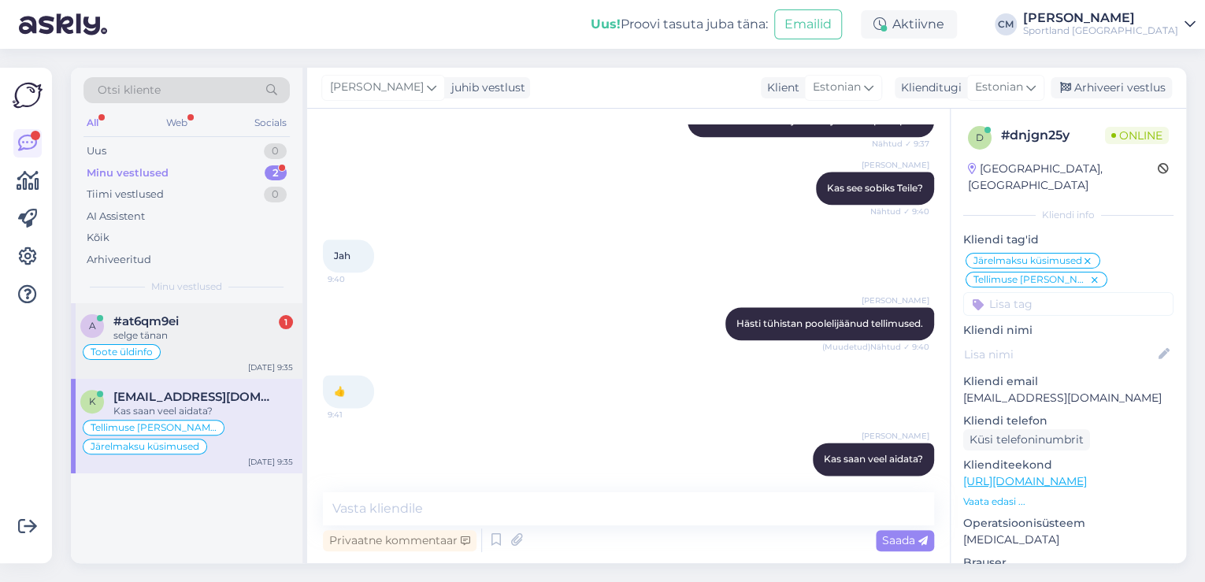
click at [208, 357] on div "Toote üldinfo" at bounding box center [186, 351] width 213 height 19
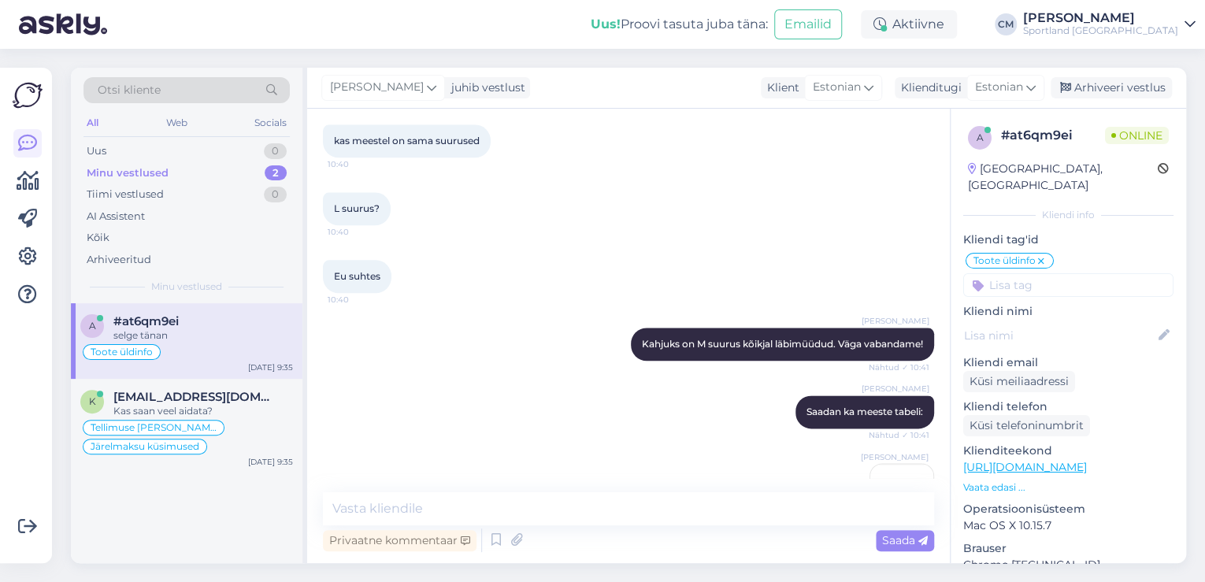
scroll to position [1506, 0]
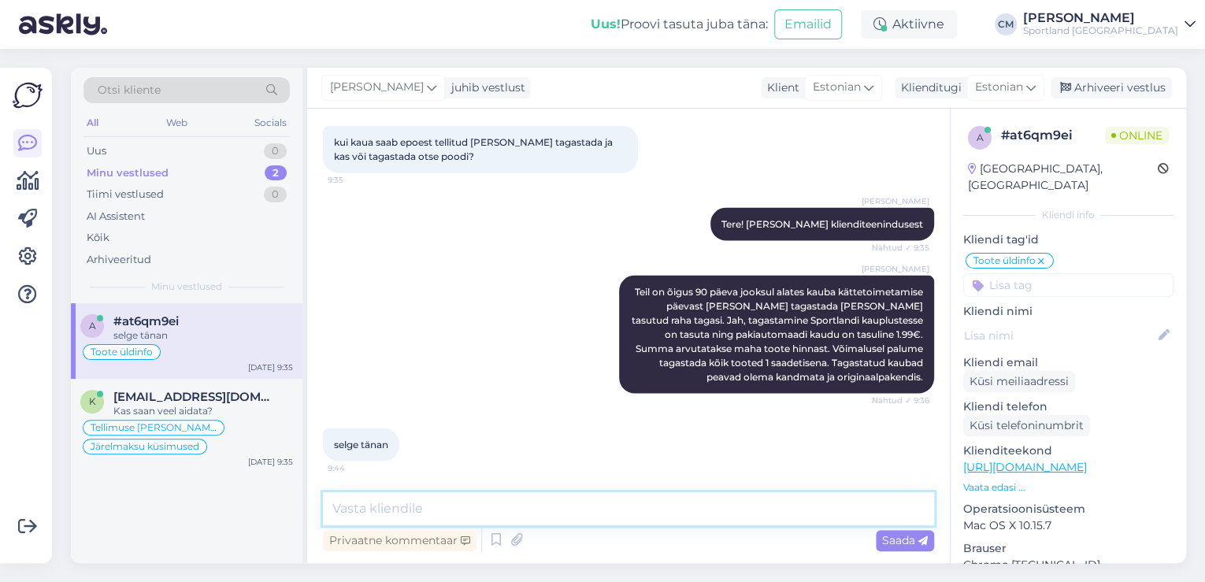
click at [544, 498] on textarea at bounding box center [628, 508] width 611 height 33
type textarea "Kas saan veel aidata?"
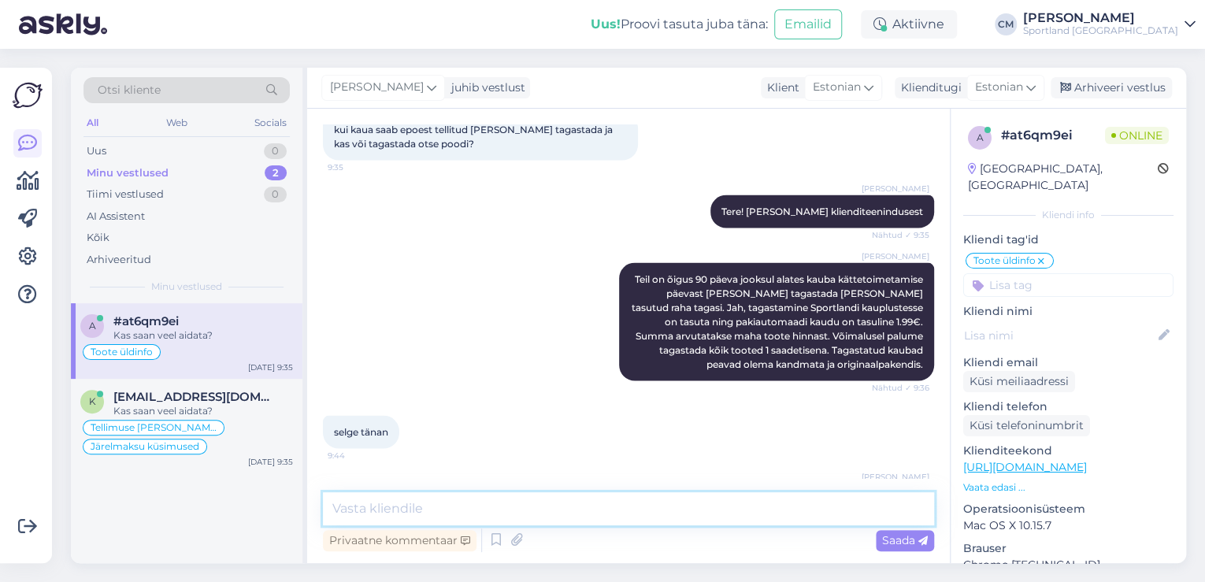
scroll to position [1575, 0]
